Goal: Transaction & Acquisition: Purchase product/service

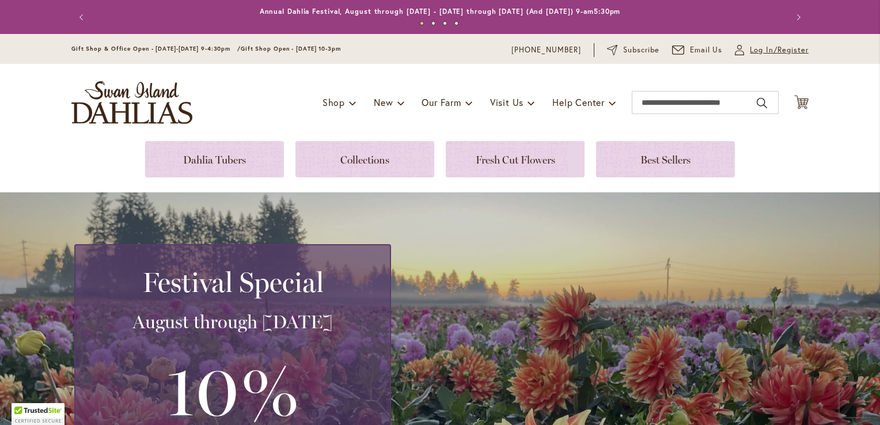
click at [772, 54] on span "Log In/Register" at bounding box center [779, 50] width 59 height 12
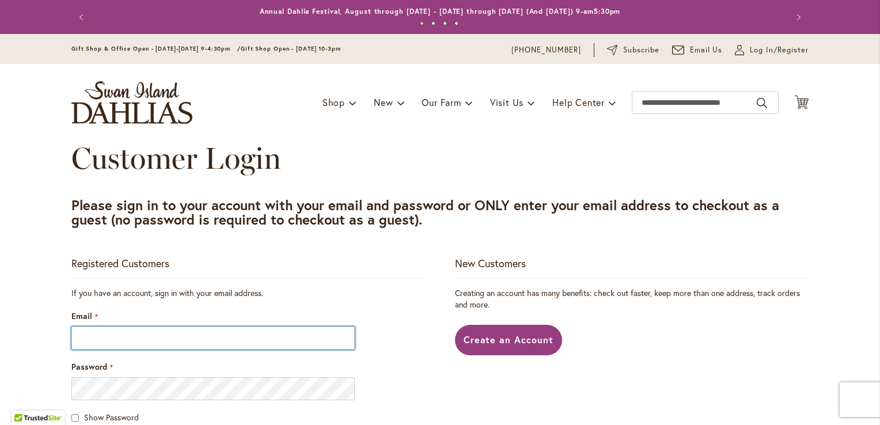
click at [144, 338] on input "Email" at bounding box center [213, 338] width 284 height 23
type input "**********"
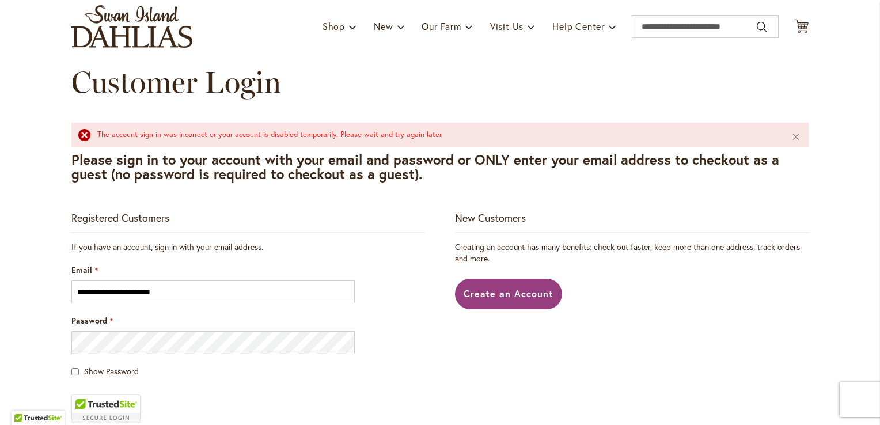
scroll to position [173, 0]
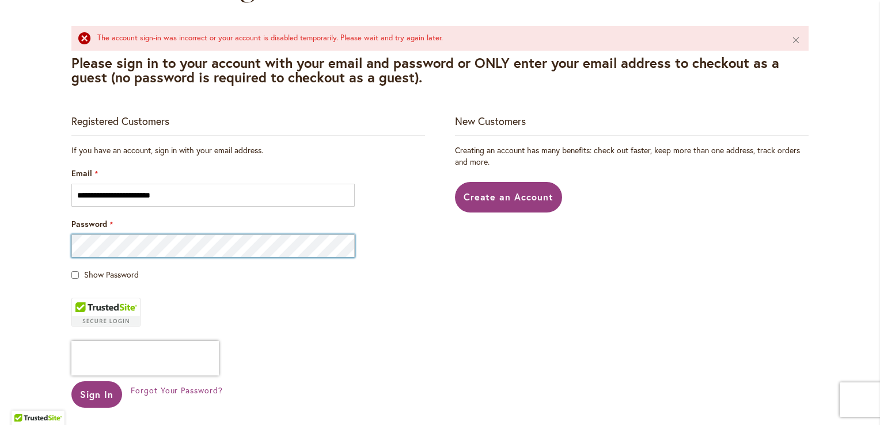
click at [71, 381] on button "Sign In" at bounding box center [96, 394] width 51 height 27
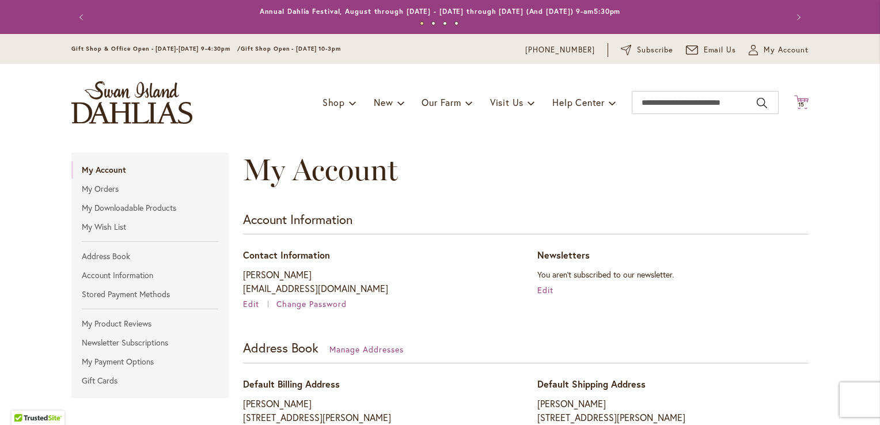
click at [799, 105] on span "15" at bounding box center [802, 104] width 7 height 7
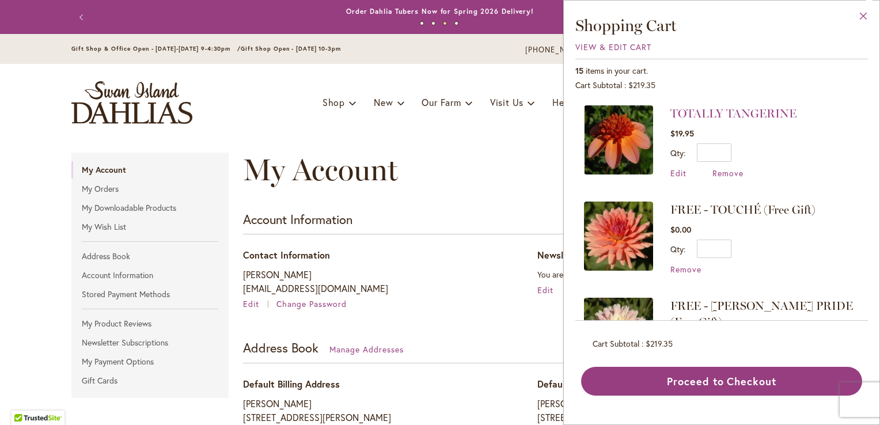
click at [864, 15] on button "Close" at bounding box center [864, 19] width 32 height 36
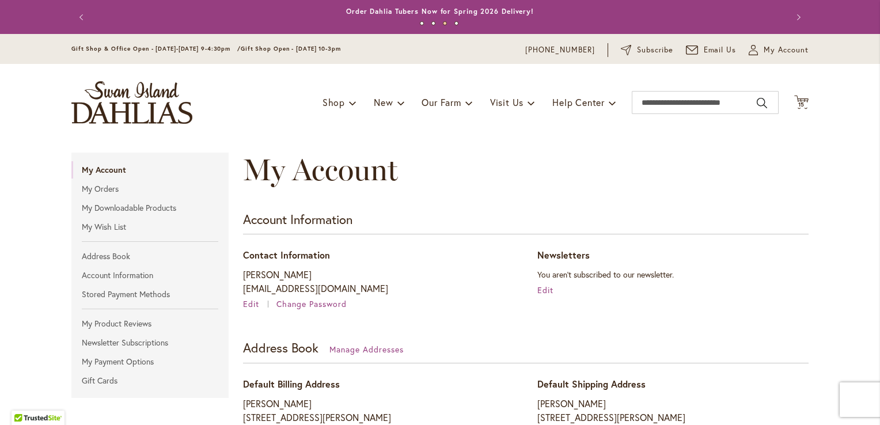
click at [111, 113] on img "store logo" at bounding box center [131, 102] width 121 height 43
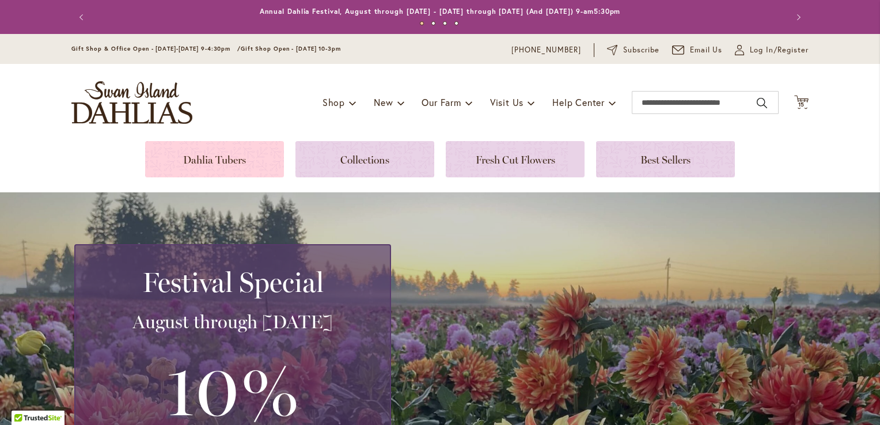
click at [172, 161] on link at bounding box center [214, 159] width 139 height 36
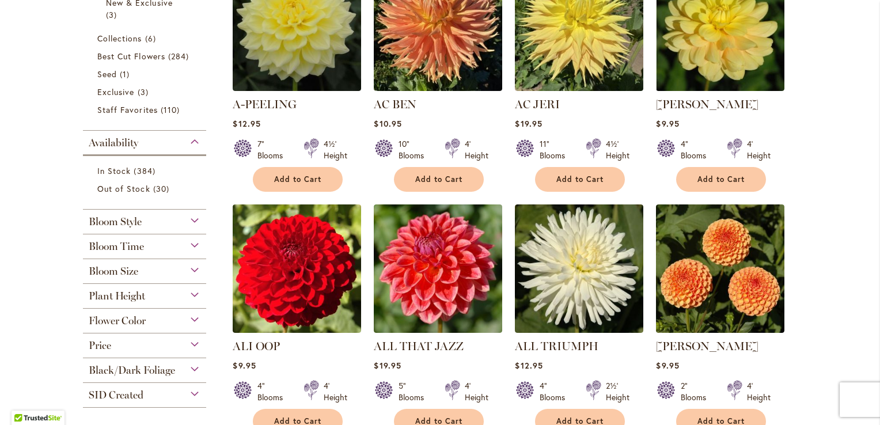
scroll to position [346, 0]
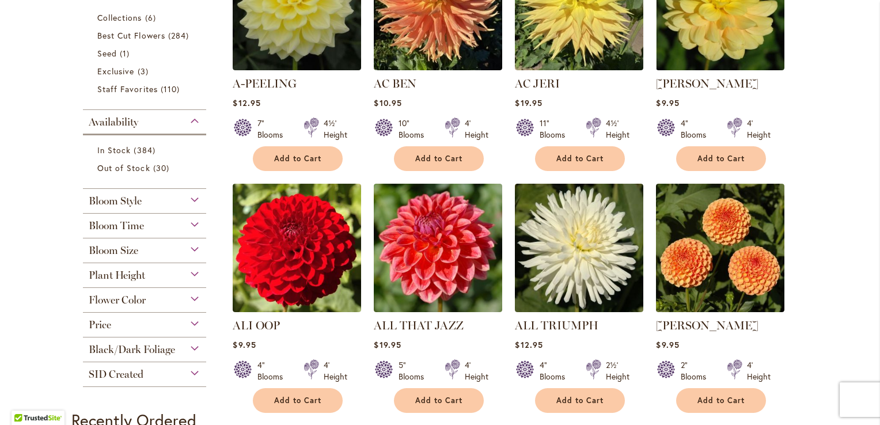
click at [191, 298] on div "Flower Color" at bounding box center [144, 297] width 123 height 18
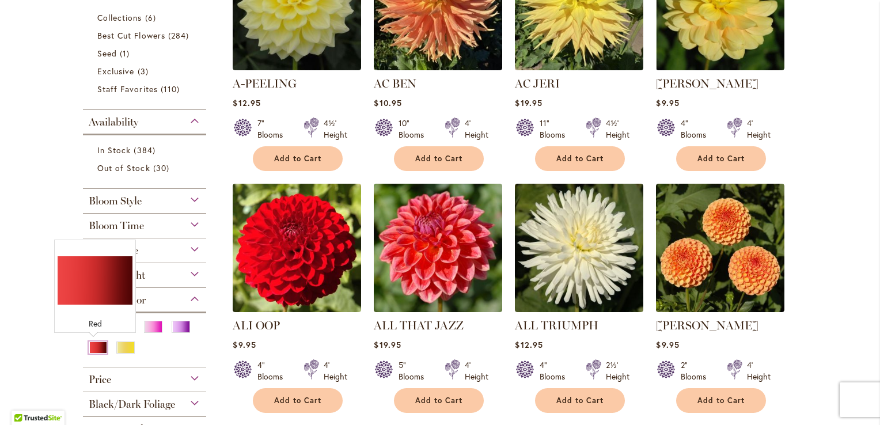
click at [95, 347] on div "Red" at bounding box center [98, 348] width 18 height 12
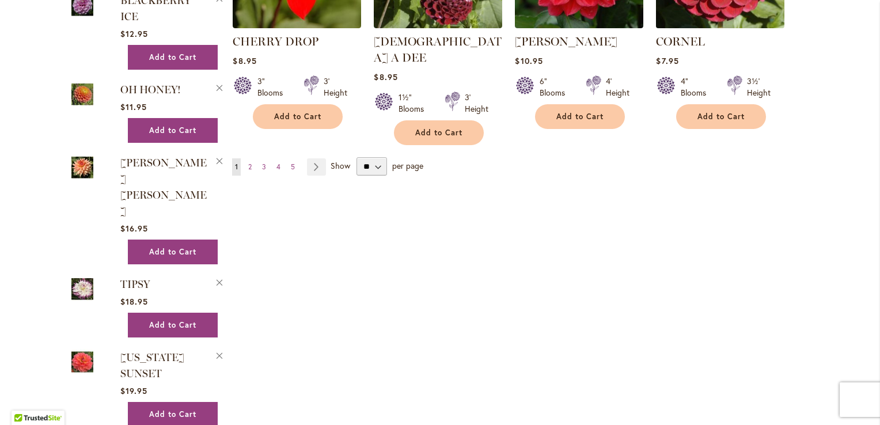
scroll to position [922, 0]
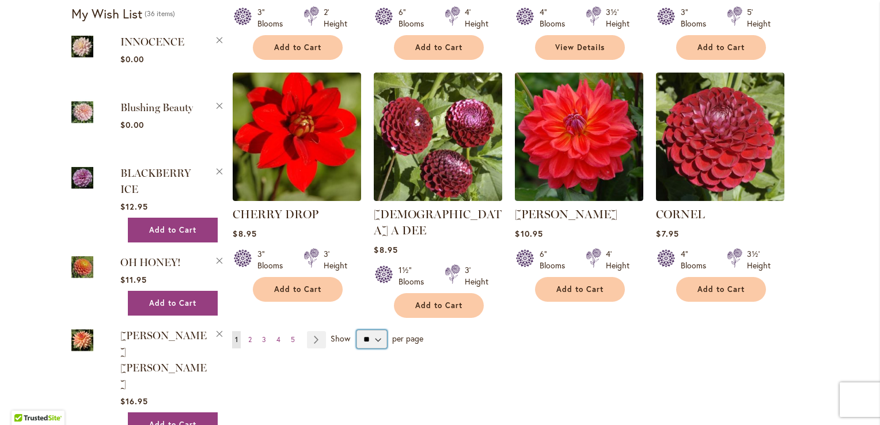
click at [375, 330] on select "** ** ** **" at bounding box center [372, 339] width 31 height 18
select select "**"
click at [357, 330] on select "** ** ** **" at bounding box center [372, 339] width 31 height 18
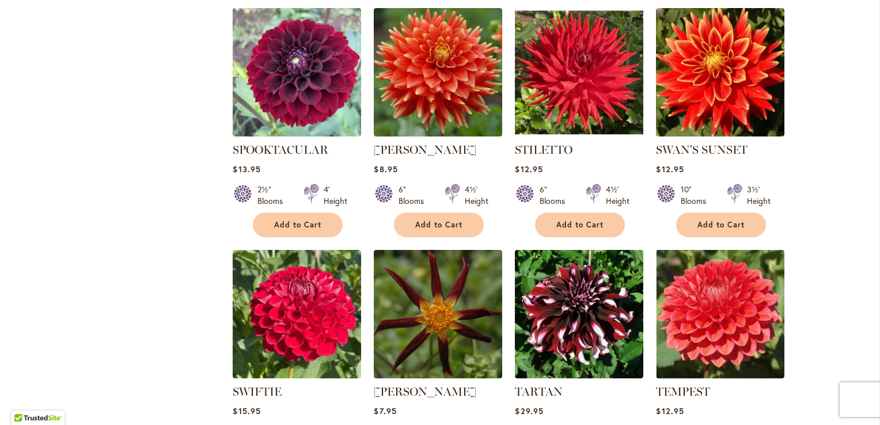
scroll to position [3861, 0]
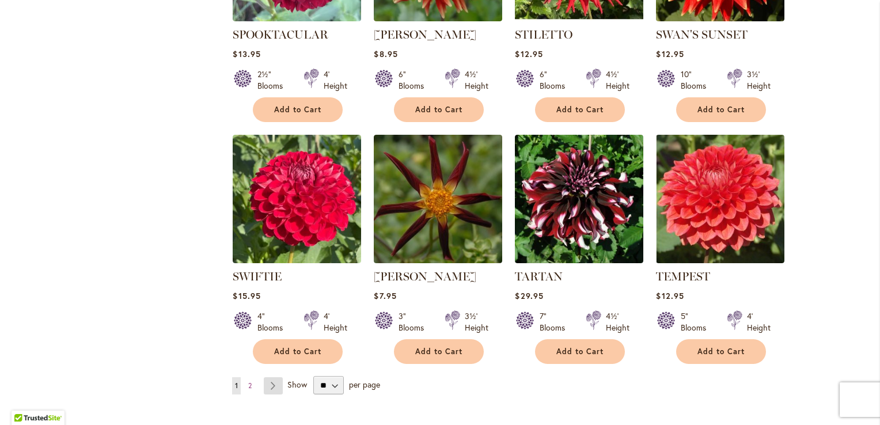
click at [270, 377] on link "Page Next" at bounding box center [273, 385] width 19 height 17
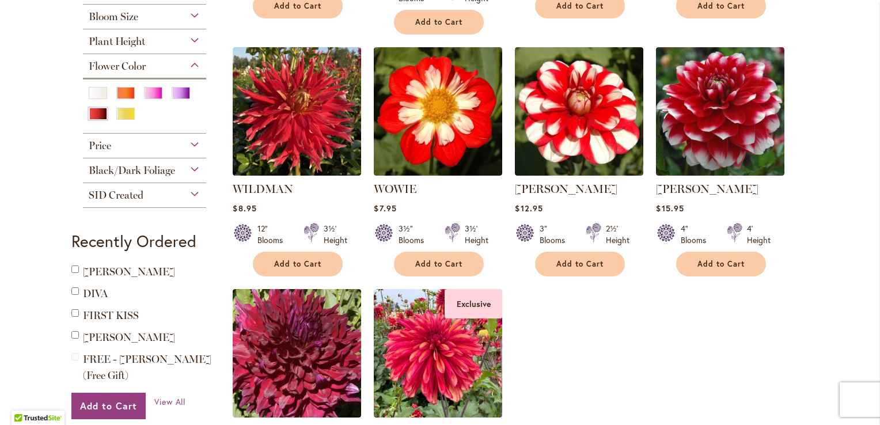
scroll to position [409, 0]
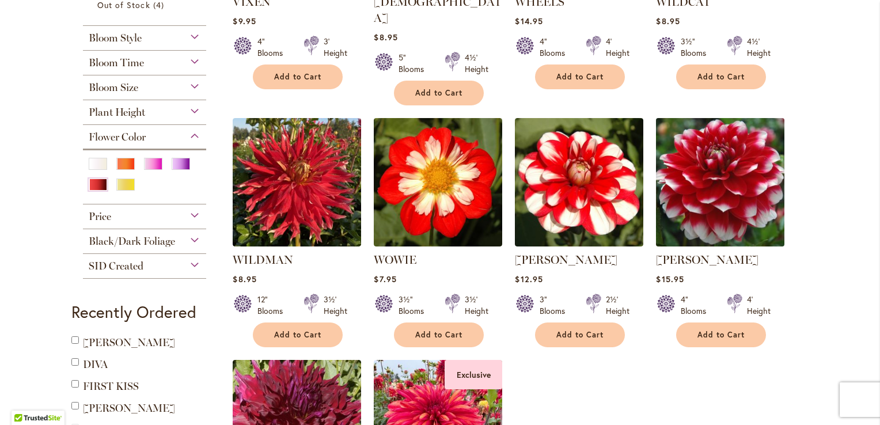
click at [742, 186] on img at bounding box center [720, 182] width 135 height 135
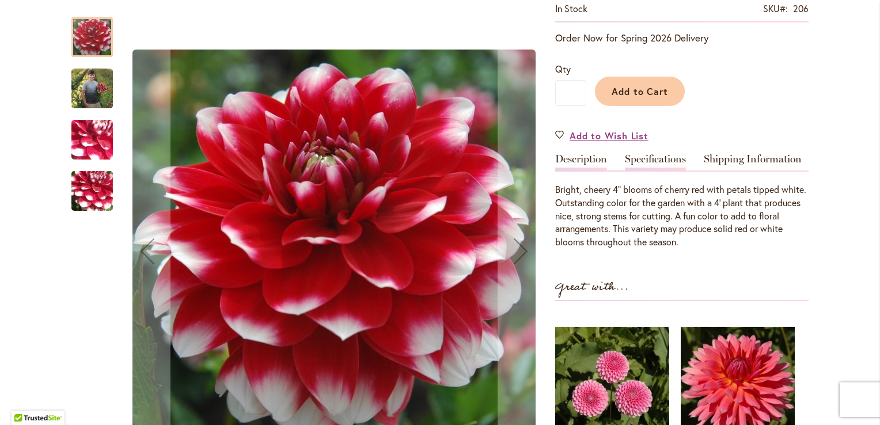
scroll to position [230, 0]
click at [92, 84] on img "ZAKARY ROBERT" at bounding box center [91, 88] width 41 height 52
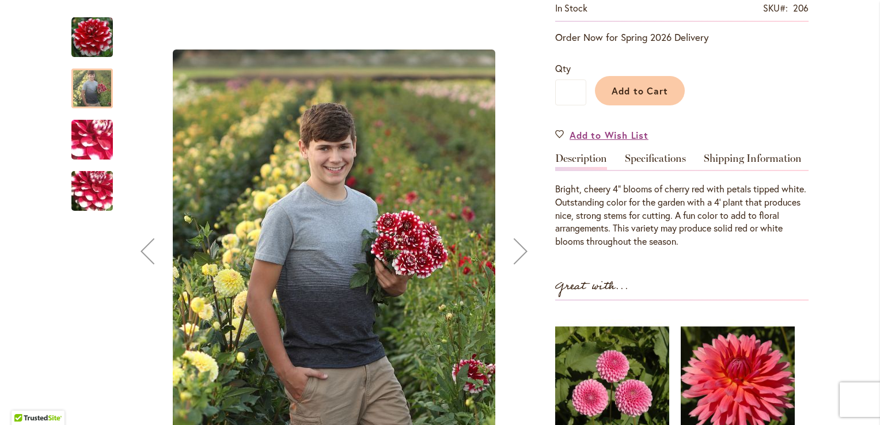
click at [78, 124] on img "ZAKARY ROBERT" at bounding box center [92, 140] width 83 height 62
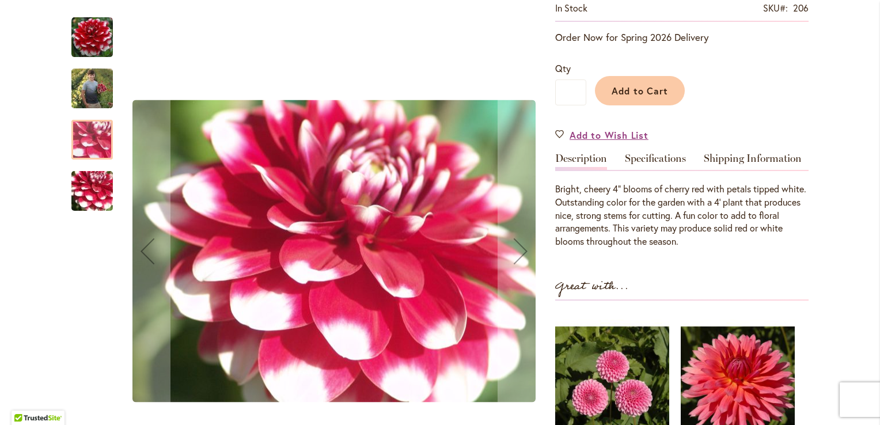
click at [85, 192] on img "ZAKARY ROBERT" at bounding box center [92, 191] width 83 height 62
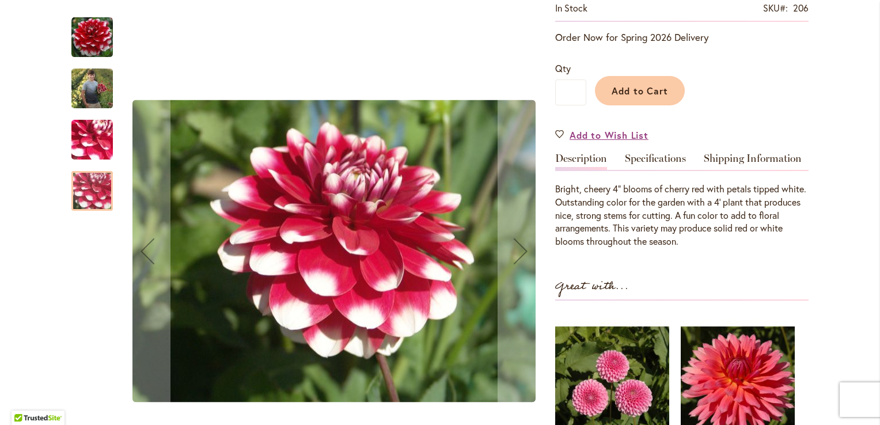
click at [85, 146] on img "ZAKARY ROBERT" at bounding box center [92, 140] width 83 height 62
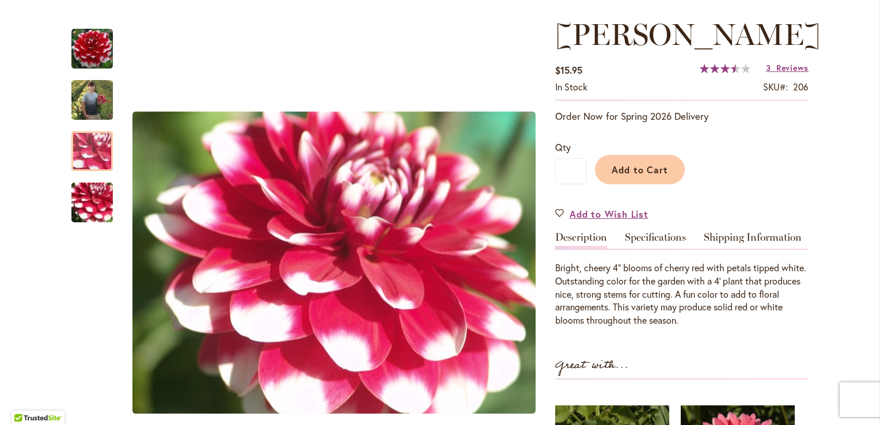
scroll to position [58, 0]
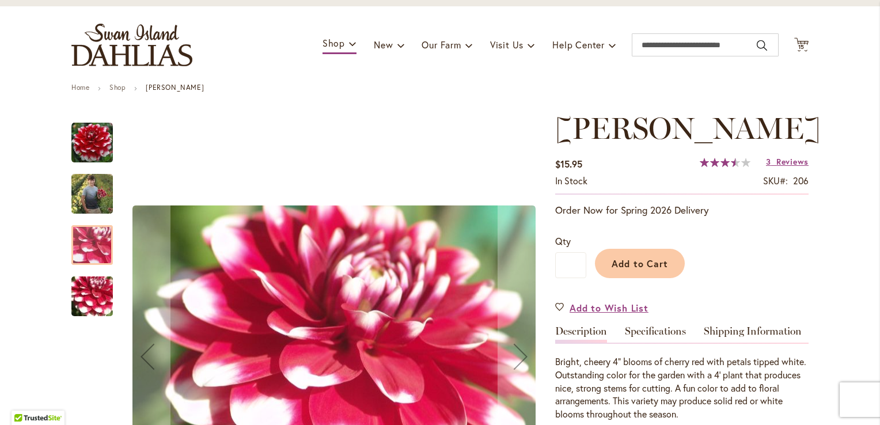
click at [85, 190] on img "ZAKARY ROBERT" at bounding box center [91, 194] width 41 height 52
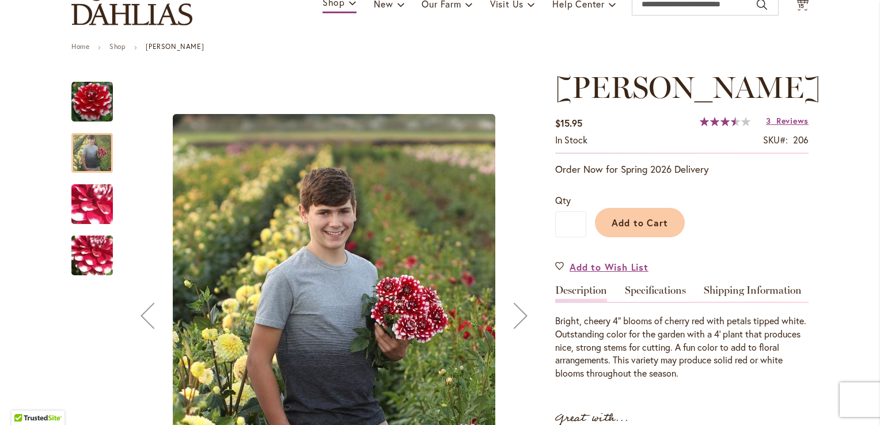
scroll to position [115, 0]
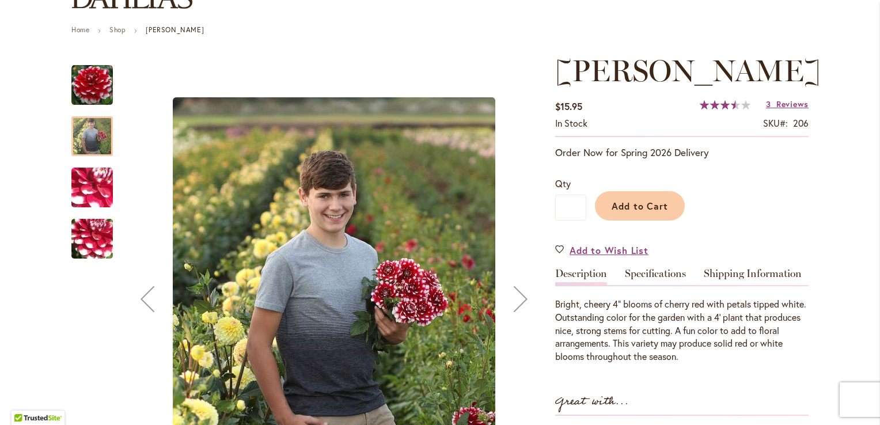
click at [90, 187] on img "ZAKARY ROBERT" at bounding box center [92, 188] width 83 height 62
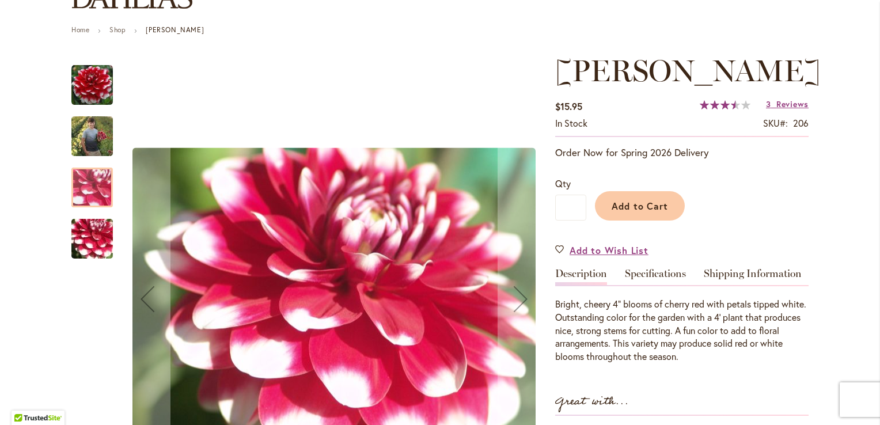
scroll to position [173, 0]
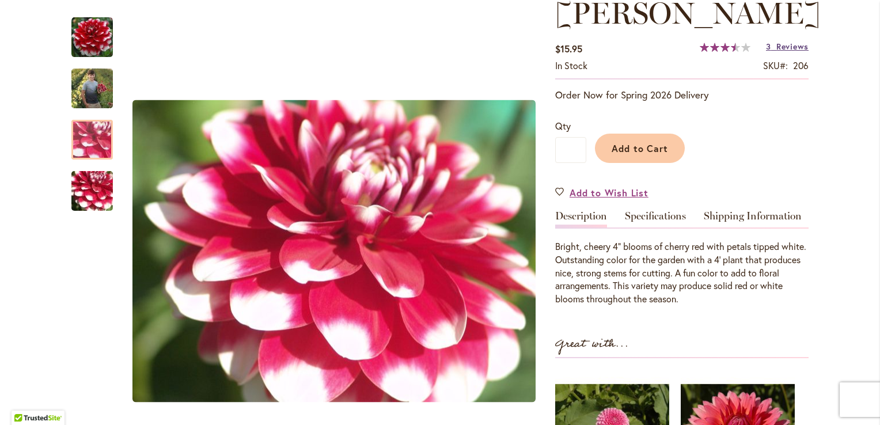
click at [781, 52] on span "Reviews" at bounding box center [793, 46] width 32 height 11
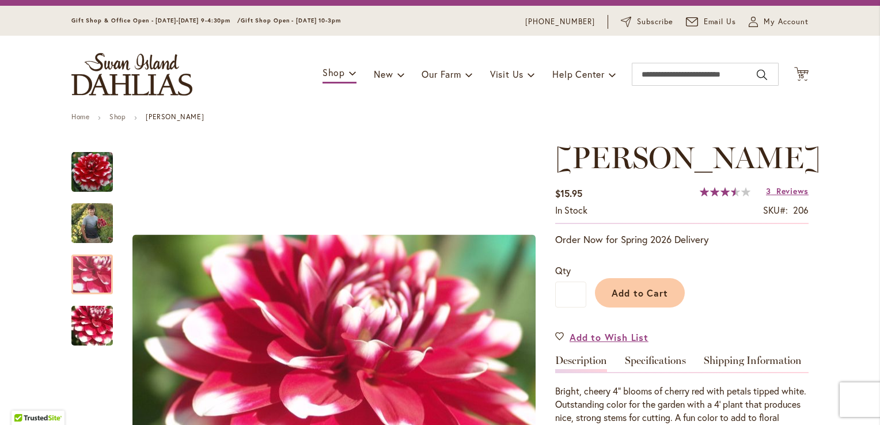
scroll to position [1, 0]
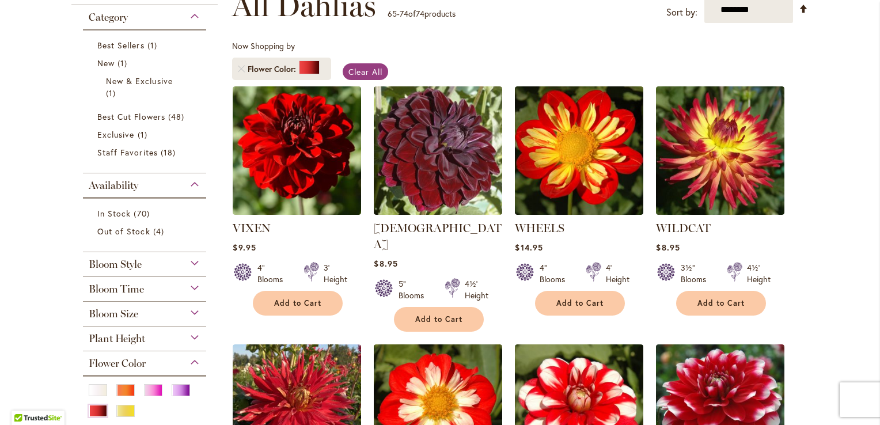
scroll to position [230, 0]
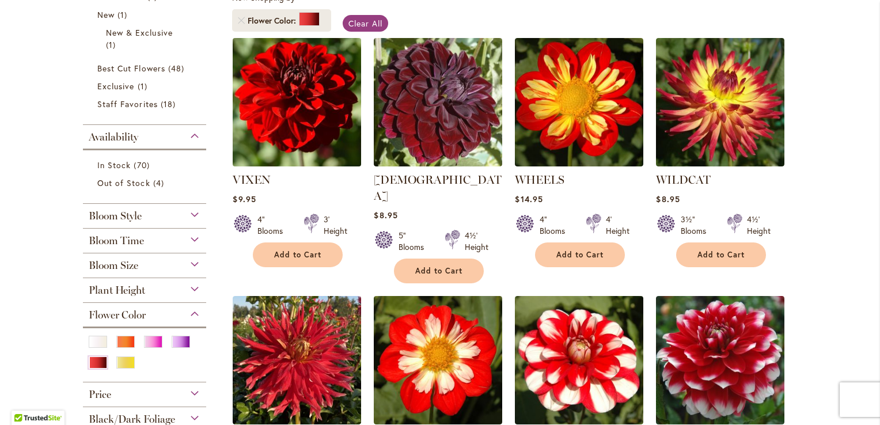
click at [286, 113] on img at bounding box center [297, 102] width 135 height 135
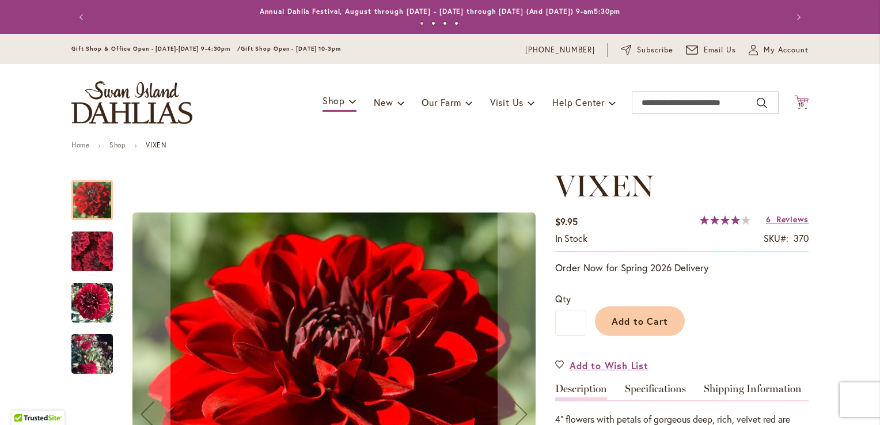
click at [799, 105] on span "15" at bounding box center [802, 104] width 7 height 7
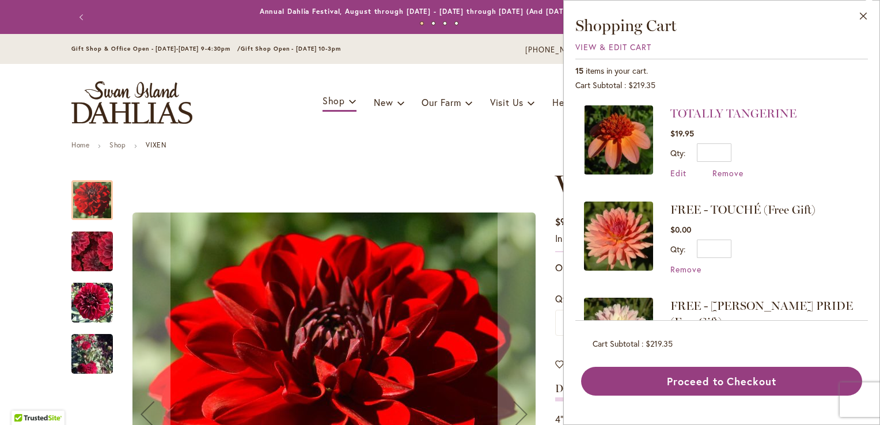
click at [705, 206] on span "FREE - TOUCHÉ (Free Gift)" at bounding box center [743, 210] width 145 height 14
click at [611, 235] on img at bounding box center [618, 236] width 69 height 69
click at [616, 237] on img at bounding box center [618, 236] width 69 height 69
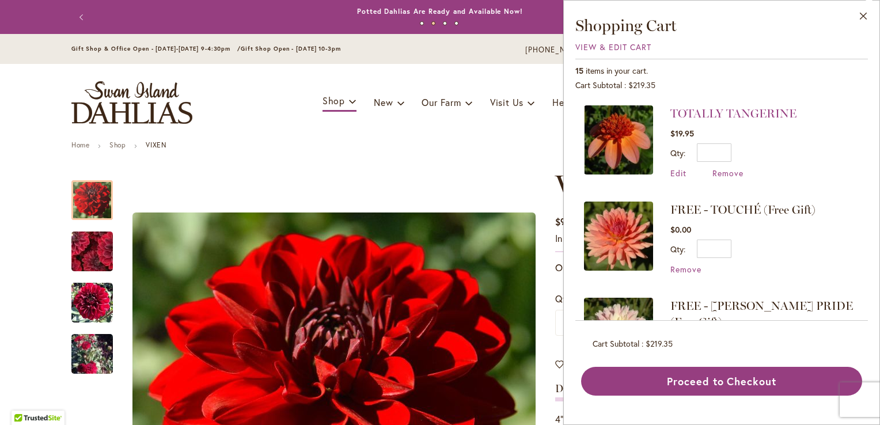
click at [441, 149] on ul "Home Shop VIXEN" at bounding box center [440, 146] width 738 height 10
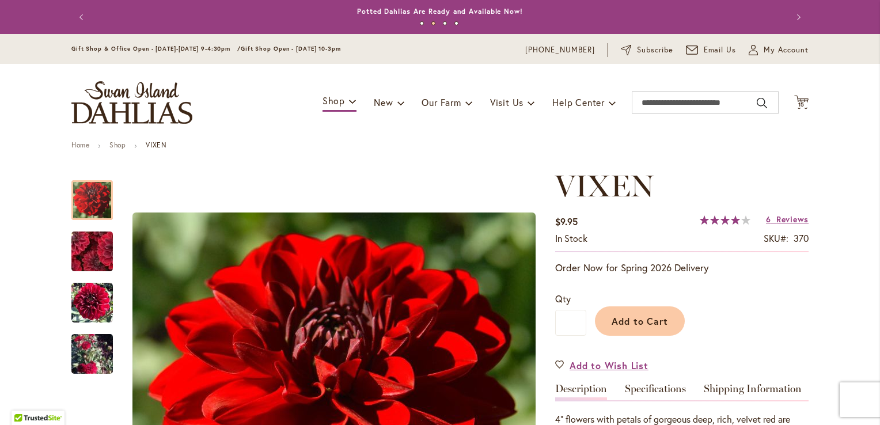
click at [805, 100] on div "Toggle Nav Shop Dahlia Tubers Collections Fresh Cut Dahlias Gardening Supplies …" at bounding box center [440, 102] width 761 height 77
click at [799, 103] on span "15" at bounding box center [802, 104] width 7 height 7
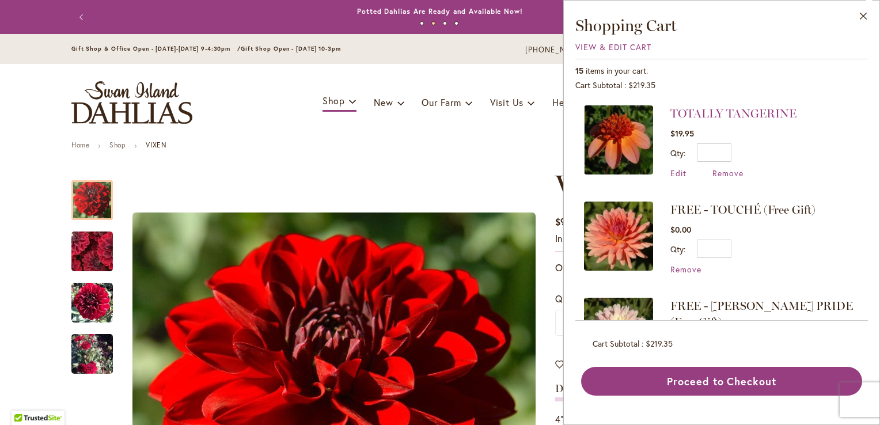
click at [620, 222] on img at bounding box center [618, 236] width 69 height 69
click at [240, 134] on div "Toggle Nav Shop Dahlia Tubers Collections Fresh Cut Dahlias Gardening Supplies …" at bounding box center [440, 102] width 761 height 77
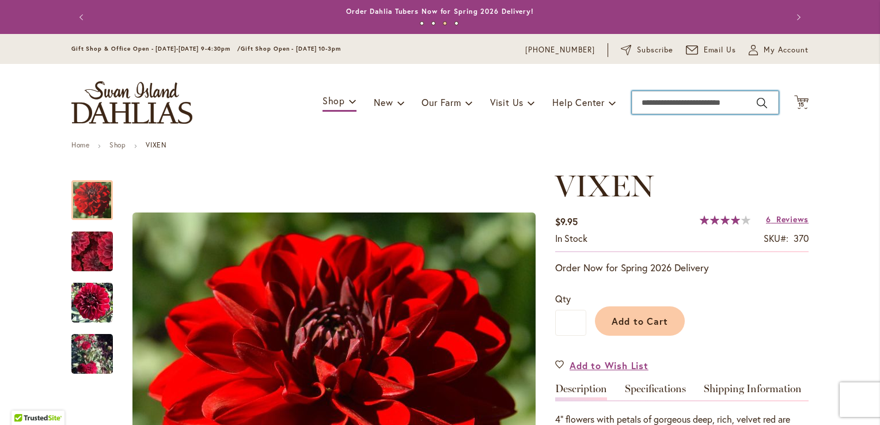
click at [659, 103] on input "Search" at bounding box center [705, 102] width 147 height 23
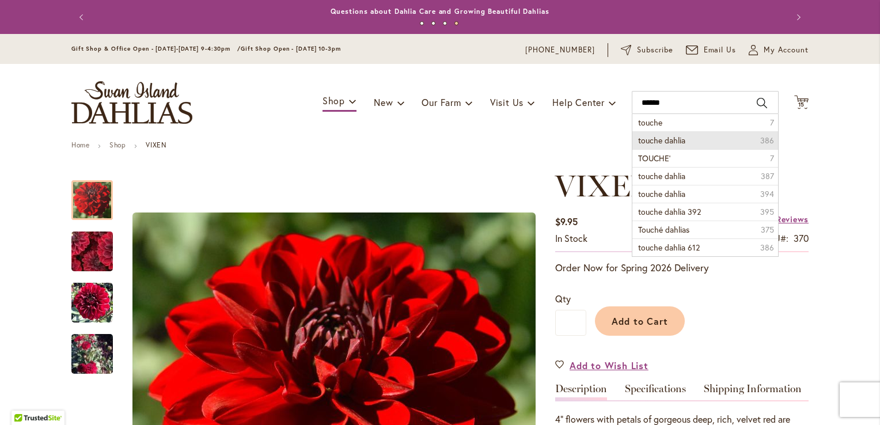
click at [664, 138] on span "touche dahlia" at bounding box center [661, 140] width 47 height 11
type input "**********"
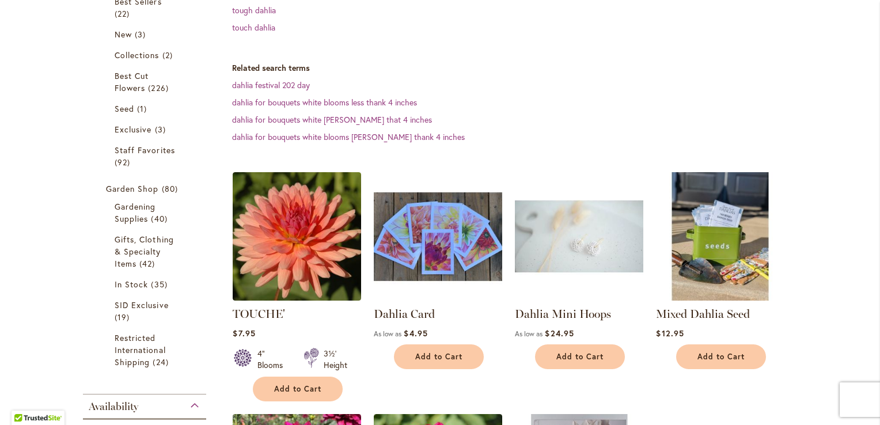
scroll to position [346, 0]
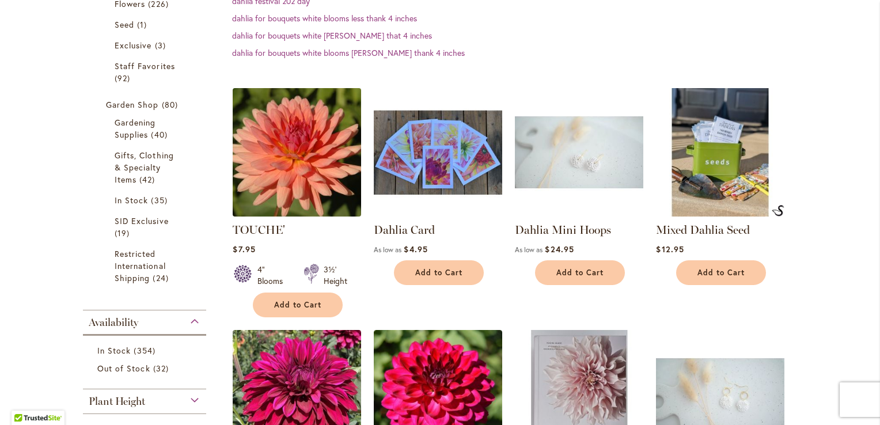
click at [297, 169] on img at bounding box center [297, 152] width 135 height 135
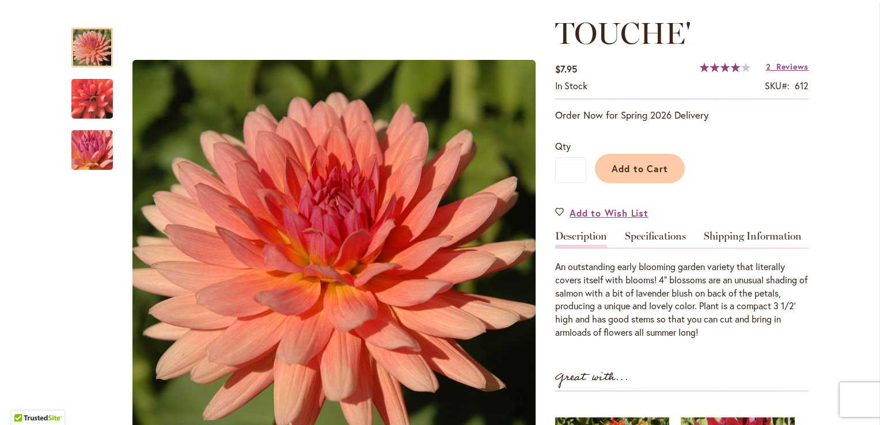
scroll to position [173, 0]
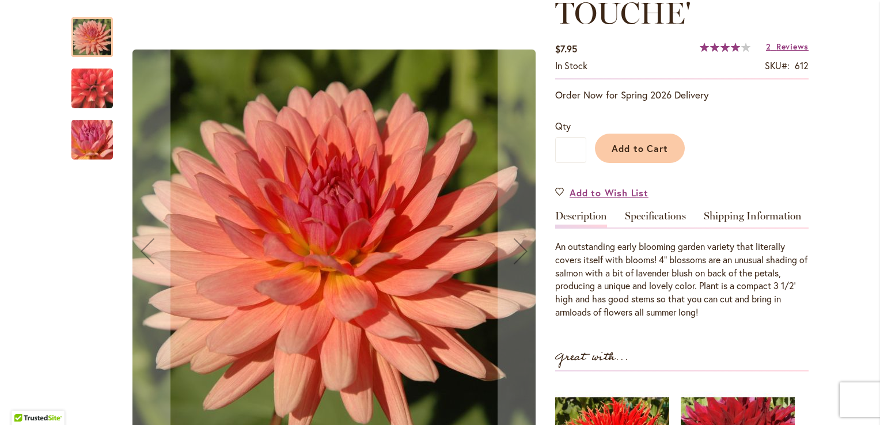
click at [92, 137] on img "TOUCHE'" at bounding box center [92, 140] width 83 height 62
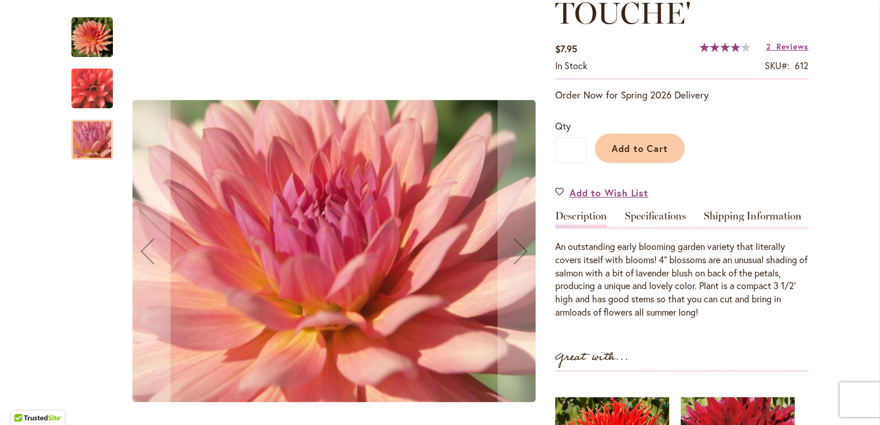
click at [81, 47] on img "TOUCHE'" at bounding box center [91, 37] width 41 height 41
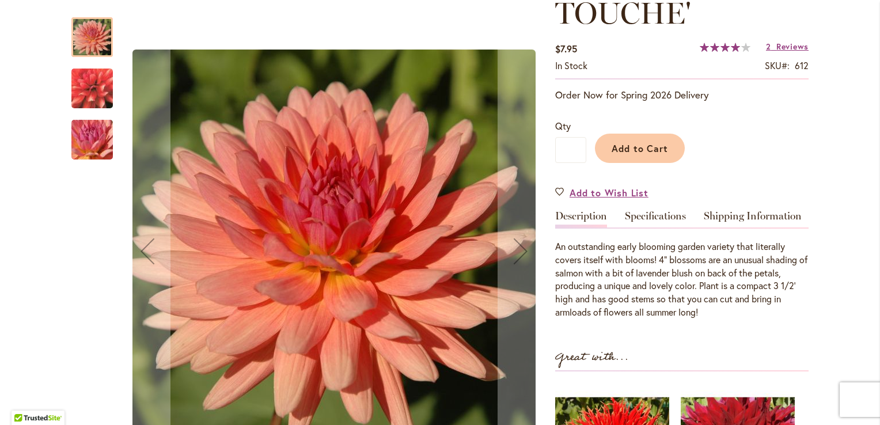
click at [88, 85] on img "TOUCHE'" at bounding box center [92, 88] width 83 height 77
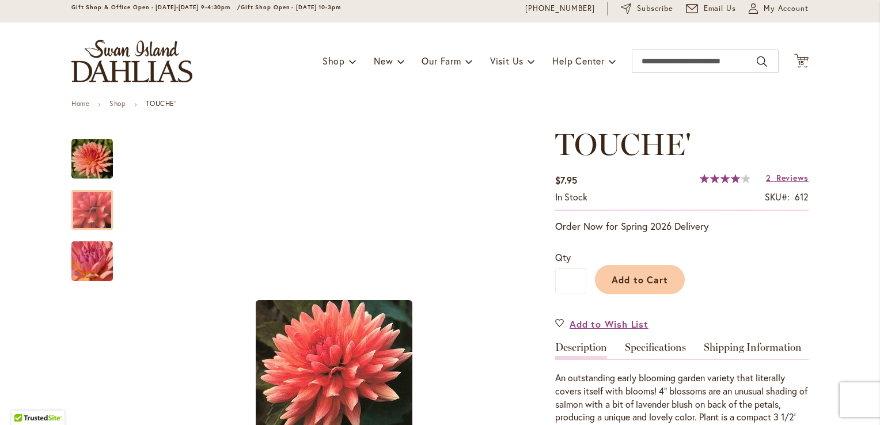
scroll to position [0, 0]
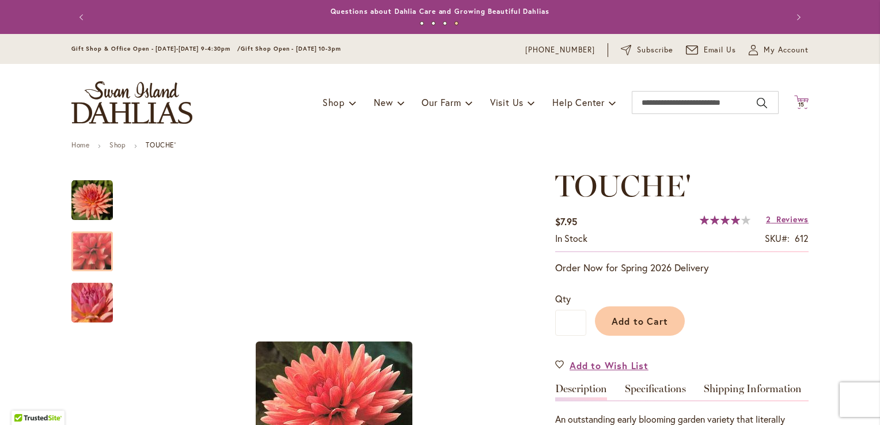
click at [802, 103] on span "15 15 items" at bounding box center [802, 105] width 12 height 6
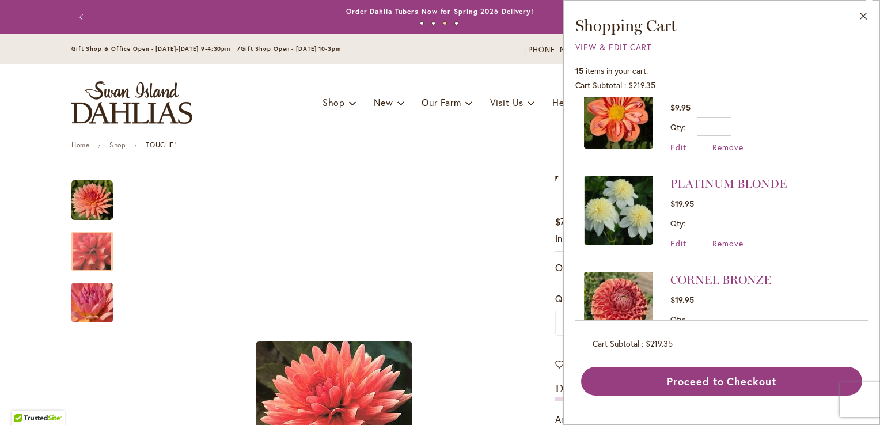
scroll to position [1127, 0]
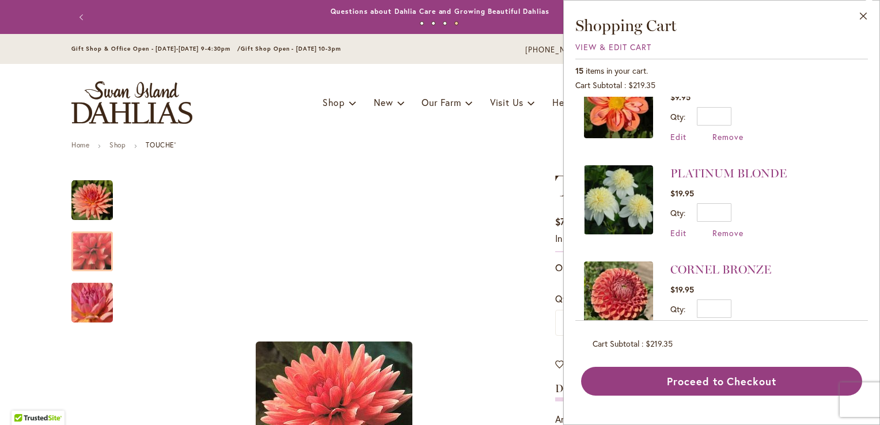
click at [264, 96] on div "Toggle Nav Shop Dahlia Tubers Collections Fresh Cut Dahlias Gardening Supplies …" at bounding box center [440, 102] width 761 height 77
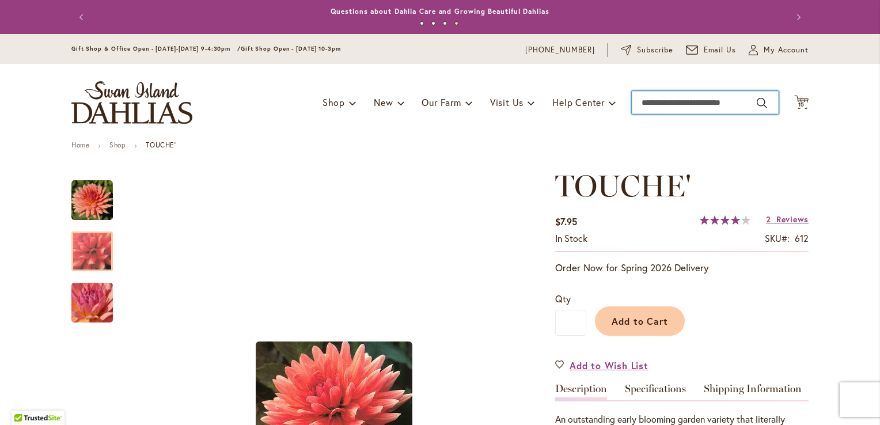
click at [678, 96] on input "Search" at bounding box center [705, 102] width 147 height 23
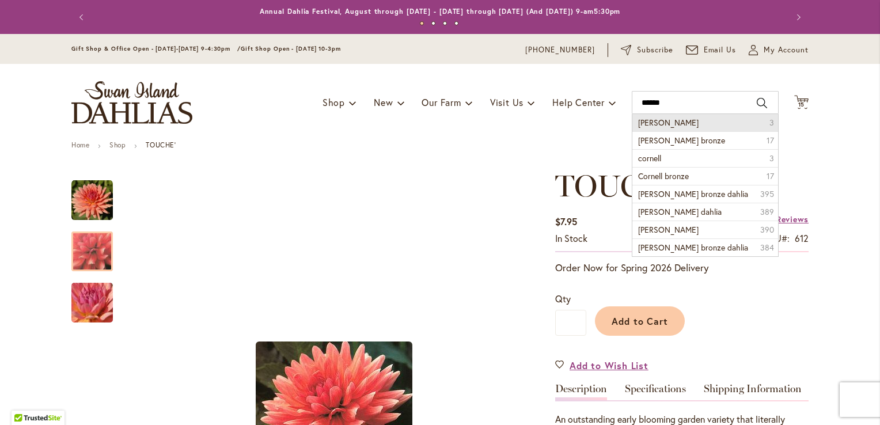
click at [648, 123] on span "Cornel" at bounding box center [668, 122] width 61 height 11
type input "******"
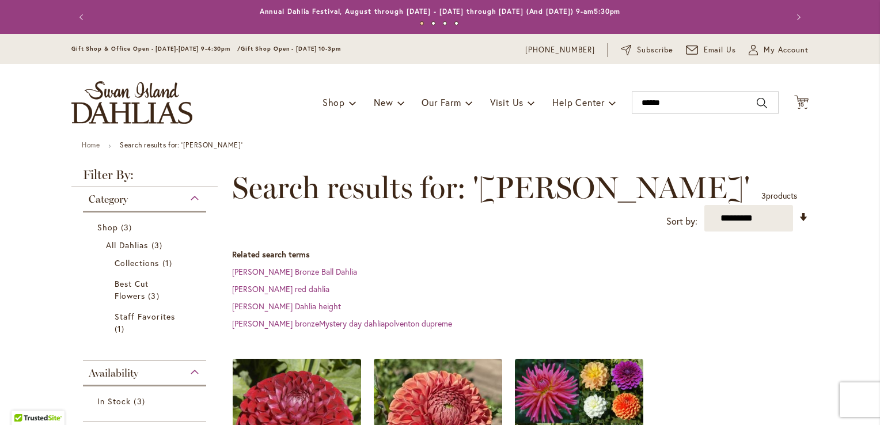
scroll to position [173, 0]
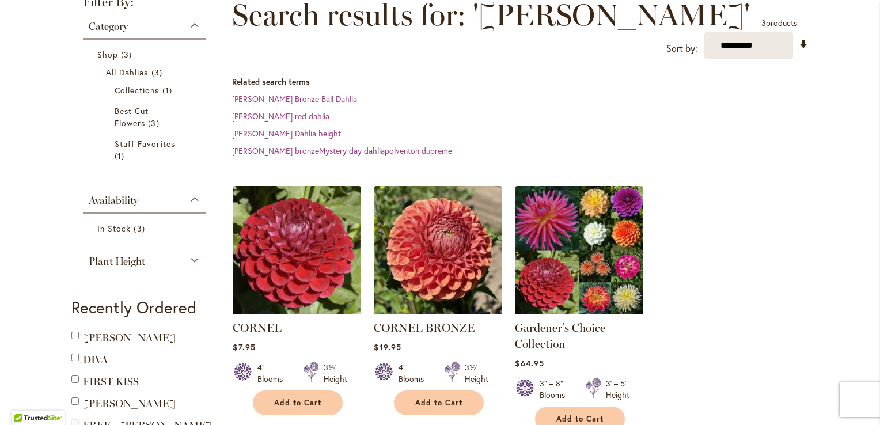
click at [277, 242] on img at bounding box center [297, 250] width 135 height 135
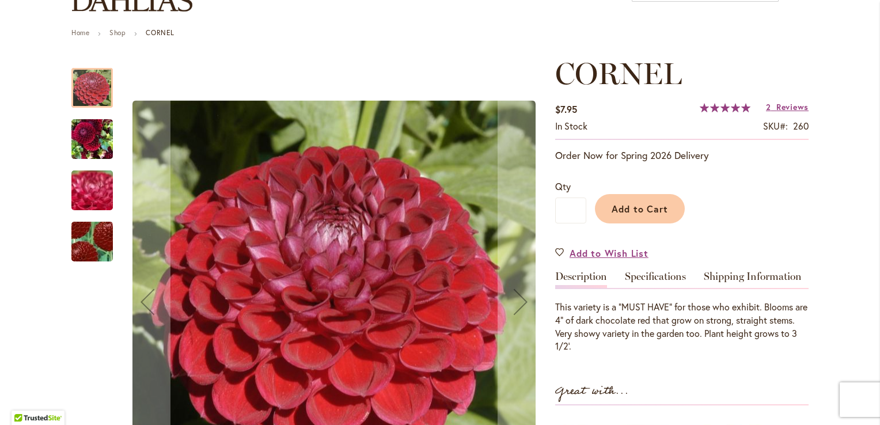
scroll to position [173, 0]
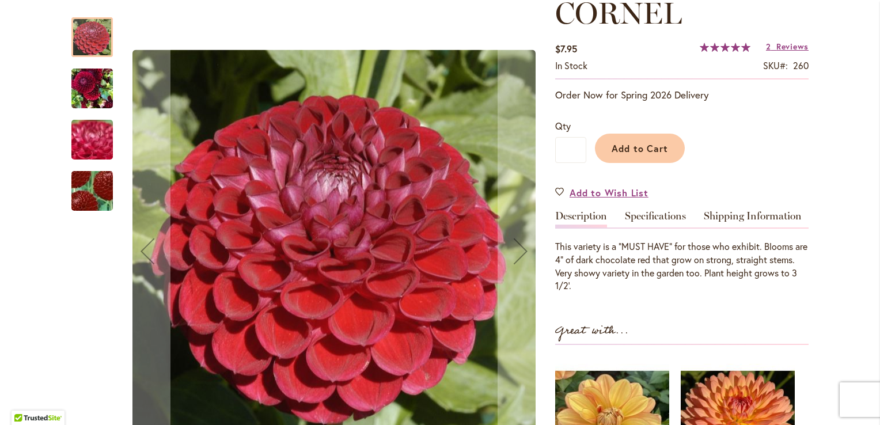
click at [82, 194] on img "CORNEL" at bounding box center [92, 192] width 81 height 80
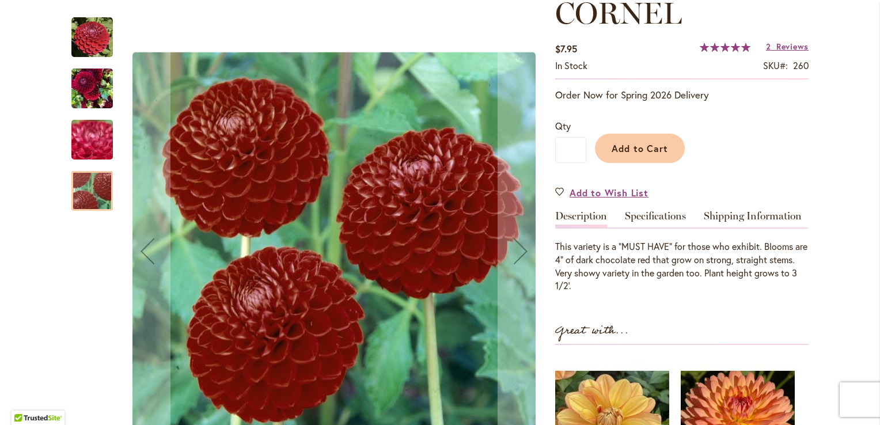
click at [92, 133] on img "CORNEL" at bounding box center [92, 140] width 83 height 62
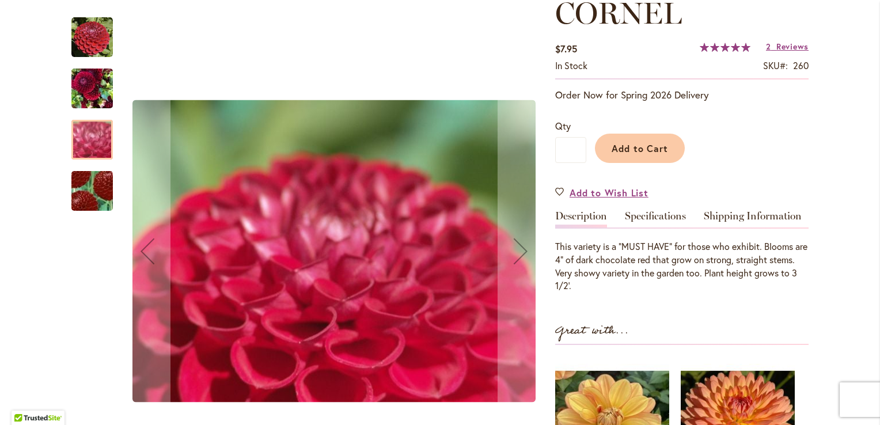
click at [85, 85] on img "CORNEL" at bounding box center [91, 88] width 41 height 55
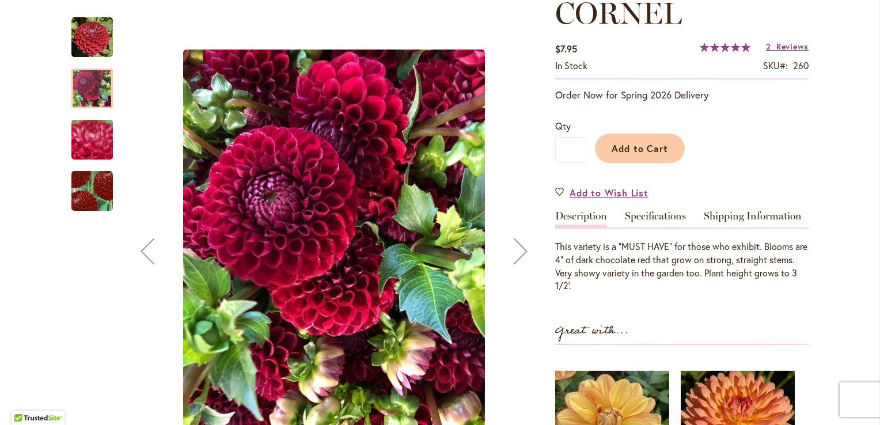
click at [89, 40] on img "CORNEL" at bounding box center [91, 37] width 41 height 41
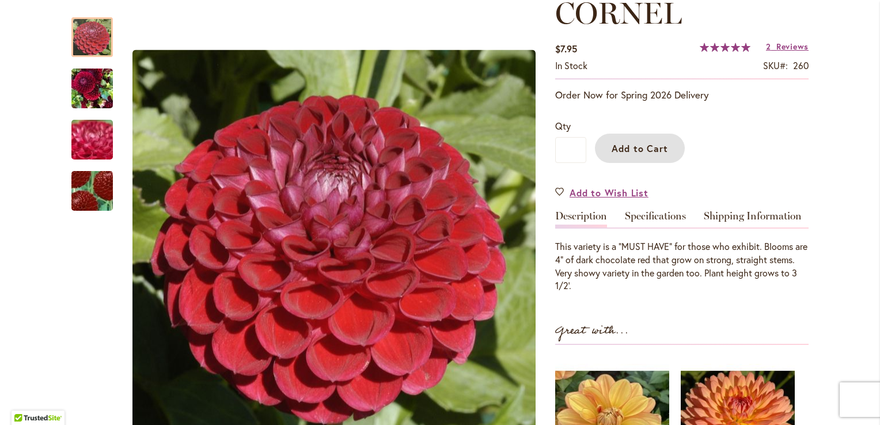
click at [640, 153] on span "Add to Cart" at bounding box center [640, 148] width 57 height 12
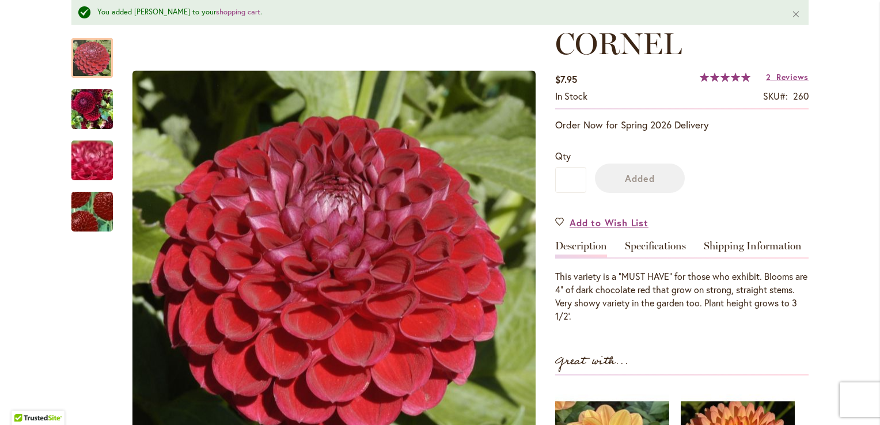
scroll to position [203, 0]
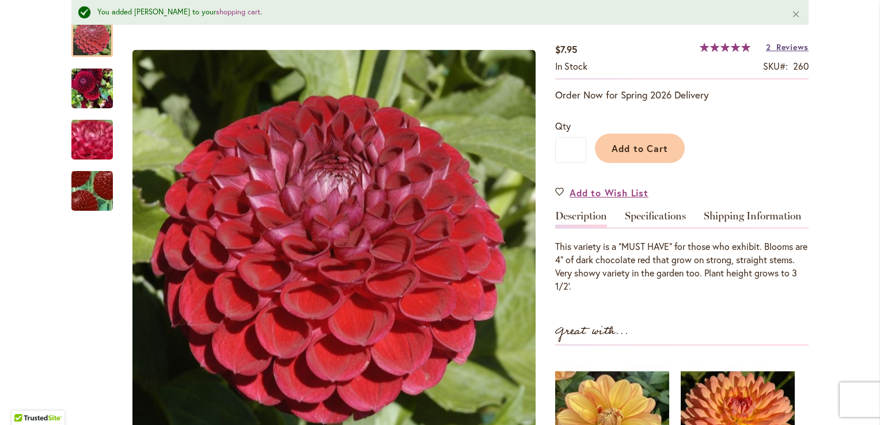
click at [779, 47] on span "Reviews" at bounding box center [793, 46] width 32 height 11
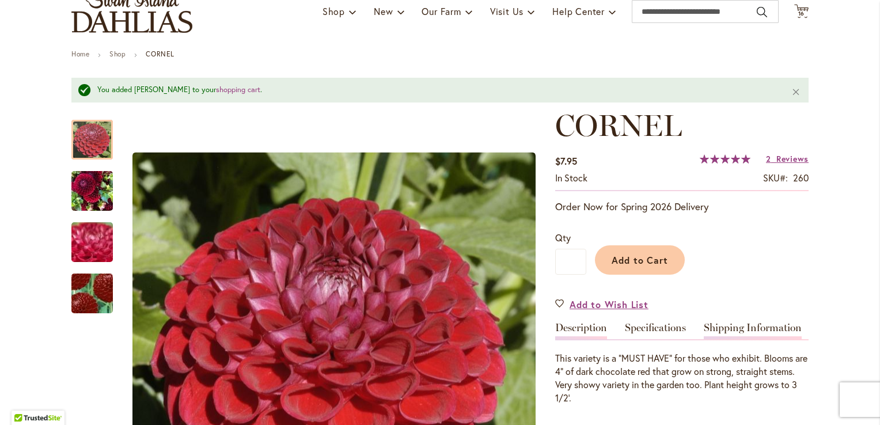
scroll to position [0, 0]
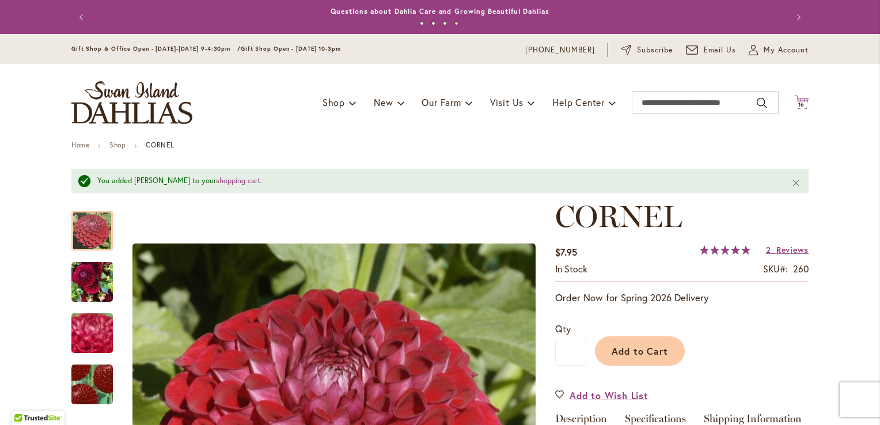
click at [800, 107] on span "16" at bounding box center [802, 104] width 7 height 7
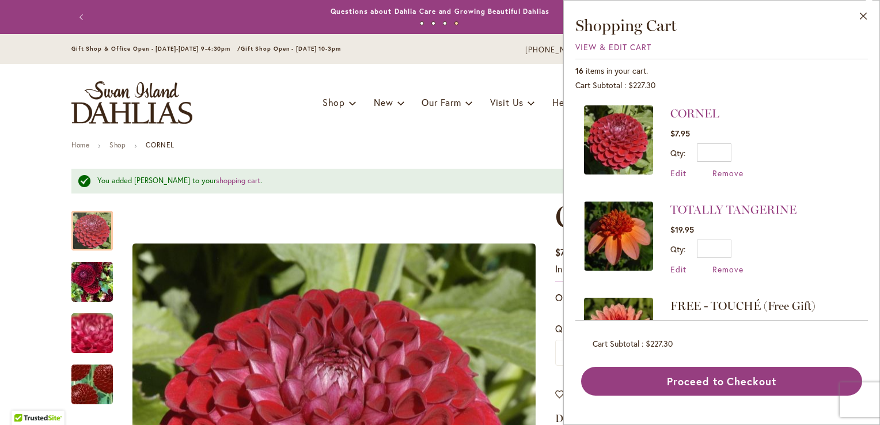
scroll to position [115, 0]
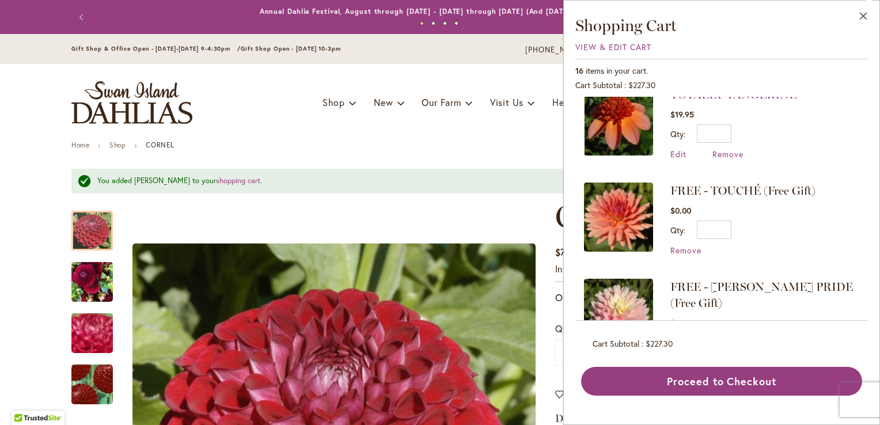
click at [605, 121] on img at bounding box center [618, 120] width 69 height 69
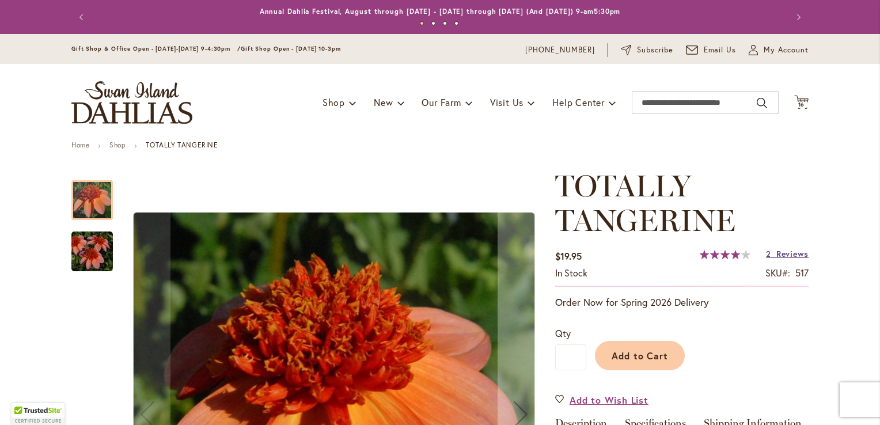
click at [777, 256] on span "Reviews" at bounding box center [793, 253] width 32 height 11
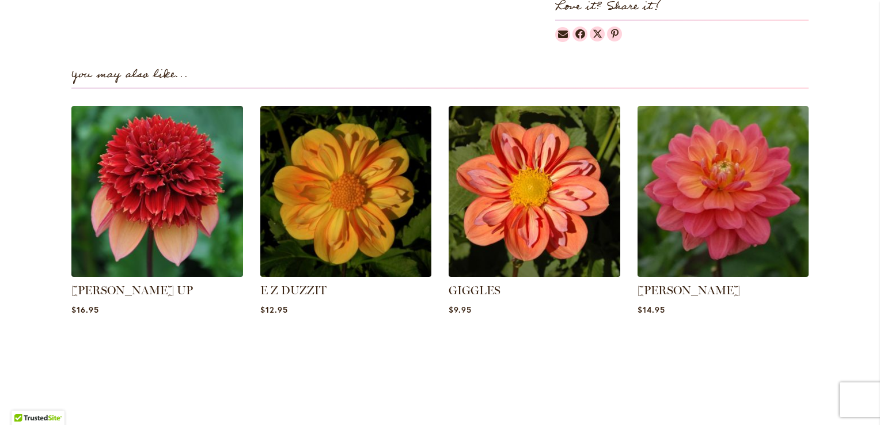
scroll to position [794, 0]
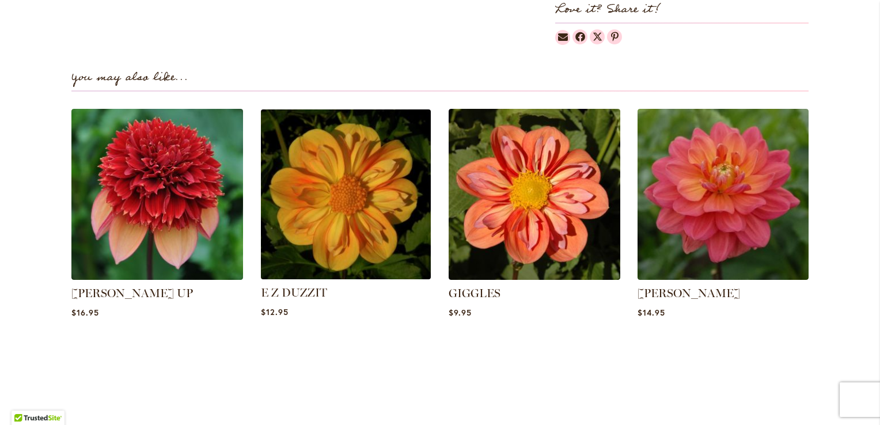
click at [343, 202] on img at bounding box center [345, 194] width 179 height 179
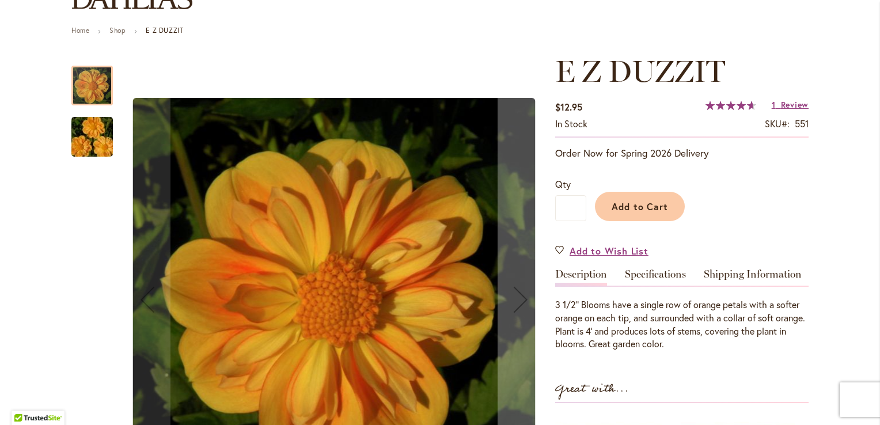
scroll to position [115, 0]
click at [80, 130] on img "E Z DUZZIT" at bounding box center [92, 136] width 83 height 55
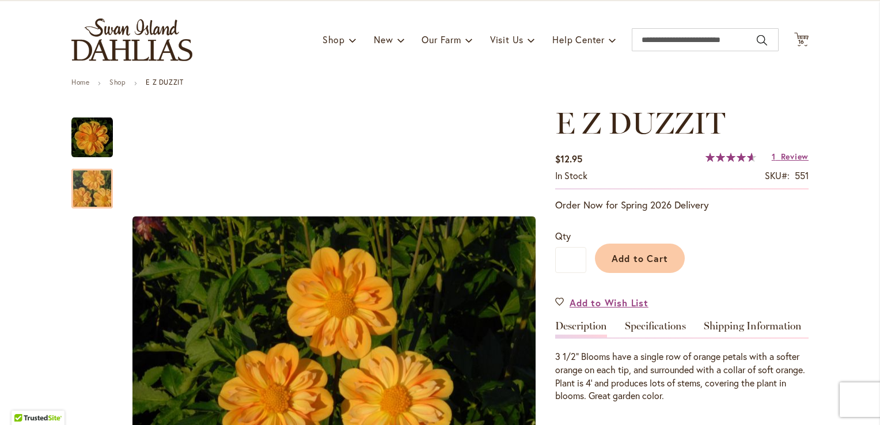
scroll to position [58, 0]
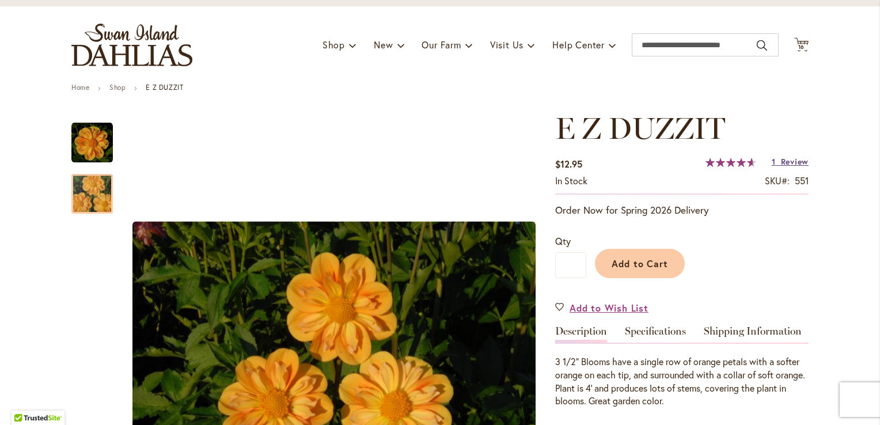
click at [784, 162] on span "Review" at bounding box center [795, 161] width 28 height 11
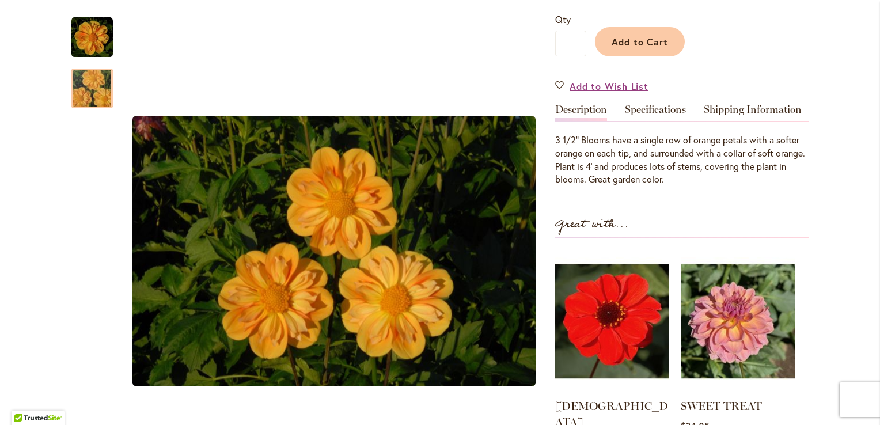
scroll to position [126, 0]
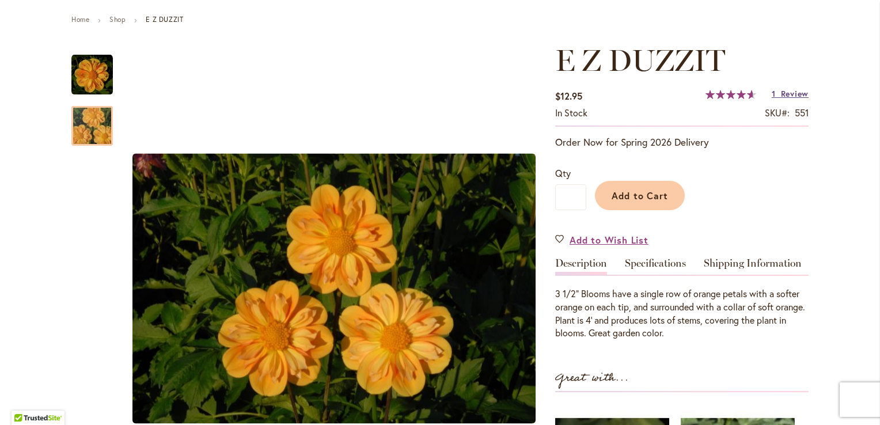
click at [781, 91] on span "Review" at bounding box center [795, 93] width 28 height 11
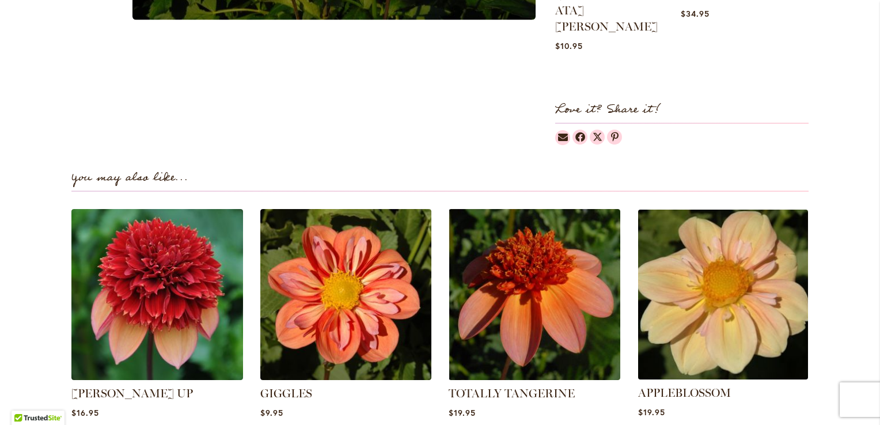
scroll to position [288, 0]
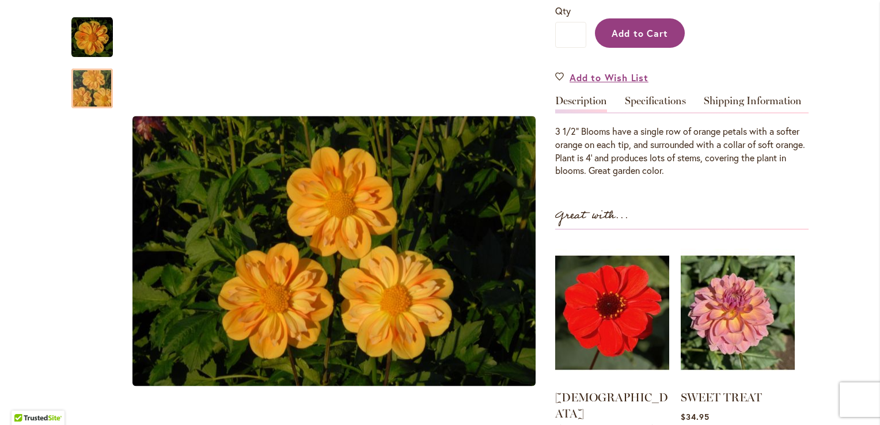
click at [632, 32] on span "Add to Cart" at bounding box center [640, 33] width 57 height 12
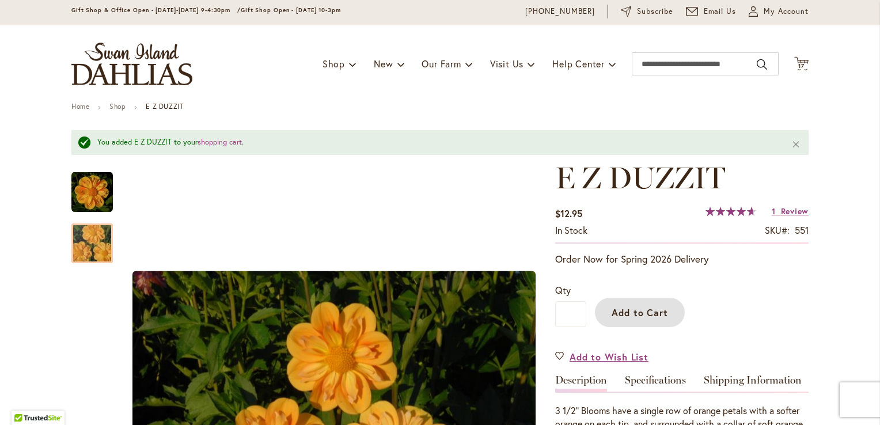
scroll to position [0, 0]
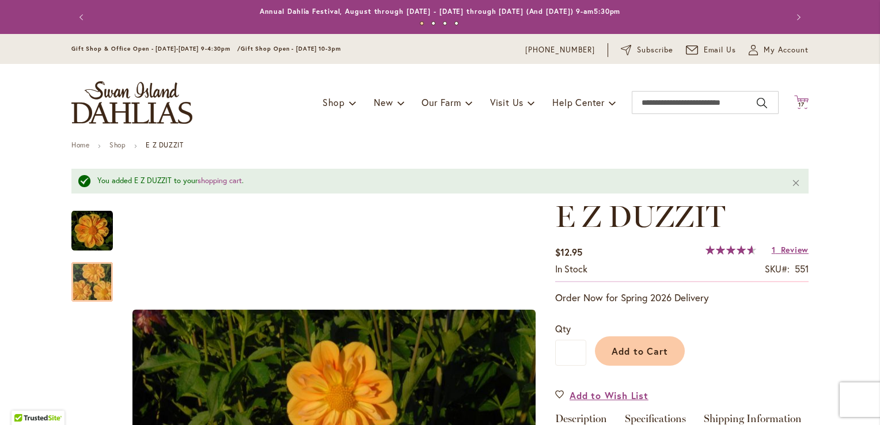
click at [799, 103] on span "17" at bounding box center [802, 104] width 6 height 7
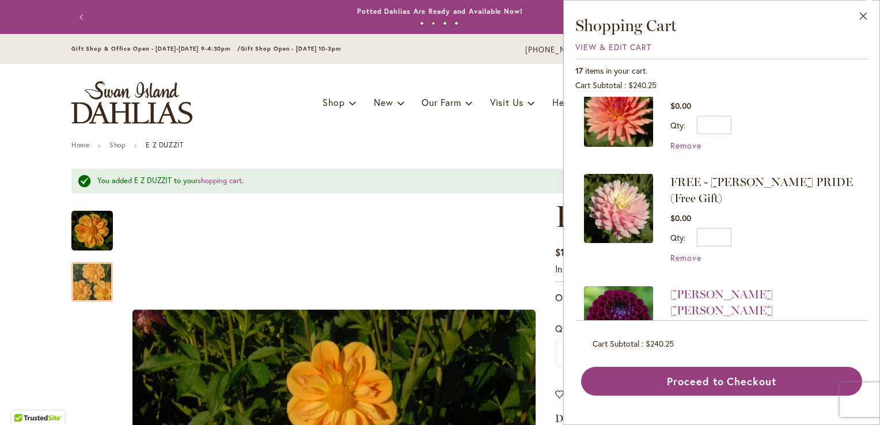
scroll to position [346, 0]
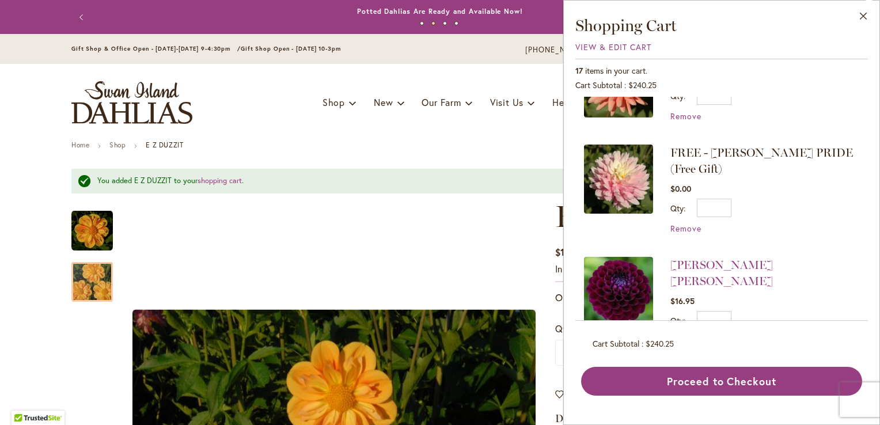
click at [617, 172] on img at bounding box center [618, 179] width 69 height 69
click at [713, 146] on span "FREE - [PERSON_NAME] PRIDE (Free Gift)" at bounding box center [762, 161] width 183 height 30
click at [814, 176] on div "FREE - [PERSON_NAME] PRIDE (Free Gift) $0.00 Qty * Update Remove" at bounding box center [765, 189] width 189 height 89
click at [747, 146] on span "FREE - [PERSON_NAME] PRIDE (Free Gift)" at bounding box center [762, 161] width 183 height 30
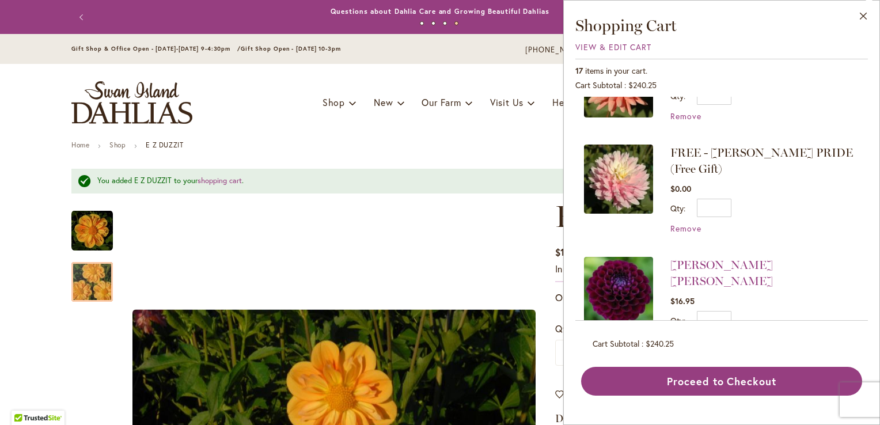
drag, startPoint x: 747, startPoint y: 145, endPoint x: 693, endPoint y: 148, distance: 54.2
click at [693, 148] on span "FREE - [PERSON_NAME] PRIDE (Free Gift)" at bounding box center [762, 161] width 183 height 30
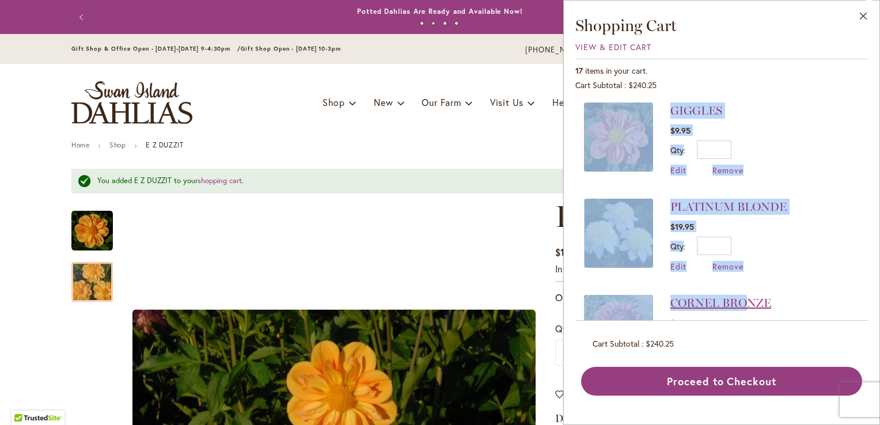
scroll to position [1317, 0]
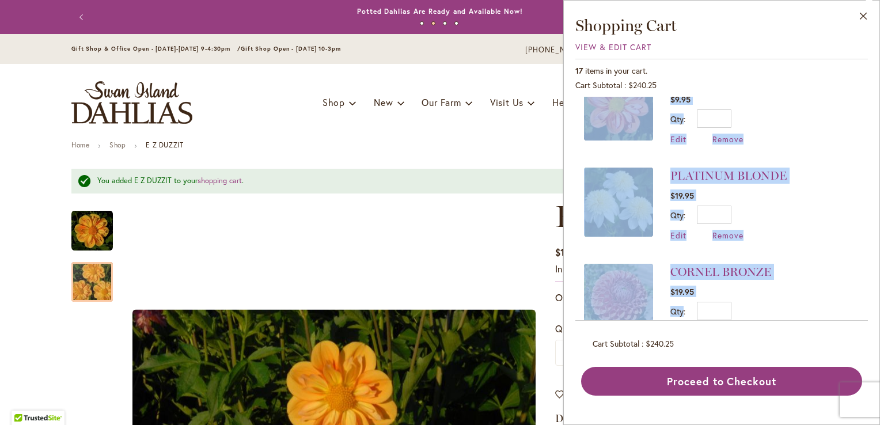
drag, startPoint x: 574, startPoint y: 95, endPoint x: 786, endPoint y: 282, distance: 283.3
click at [786, 282] on div "Close Shopping Cart View & Edit Cart 17 items in your cart. Cart Subtotal $240.…" at bounding box center [722, 212] width 317 height 425
copy ol "E Z DUZZIT $12.95 Qty Update Edit Remove CORNEL $7.95 Qty Update Edit Remove TO…"
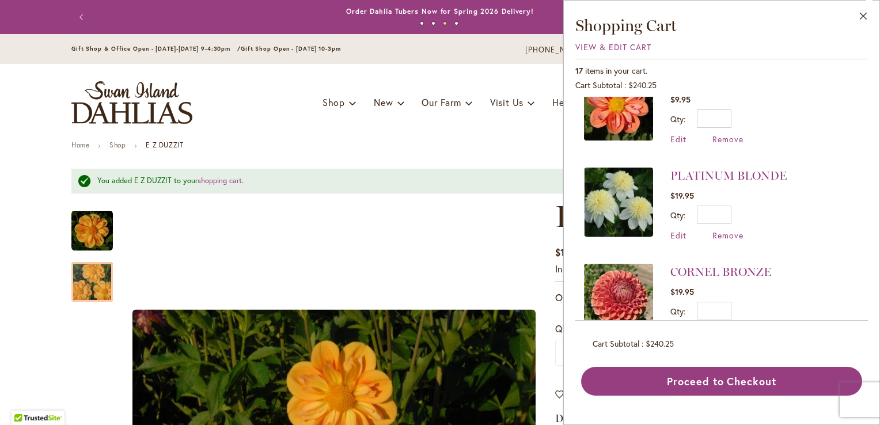
click at [412, 144] on ul "Home Shop E Z DUZZIT" at bounding box center [440, 146] width 738 height 10
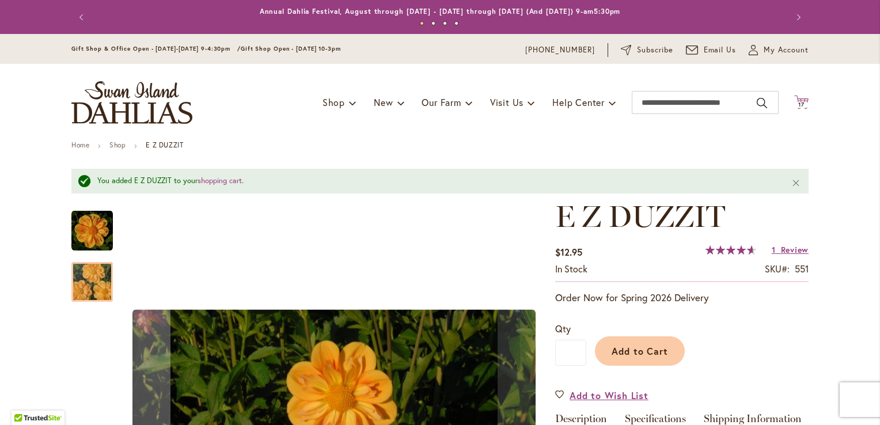
click at [800, 106] on span "17" at bounding box center [802, 104] width 6 height 7
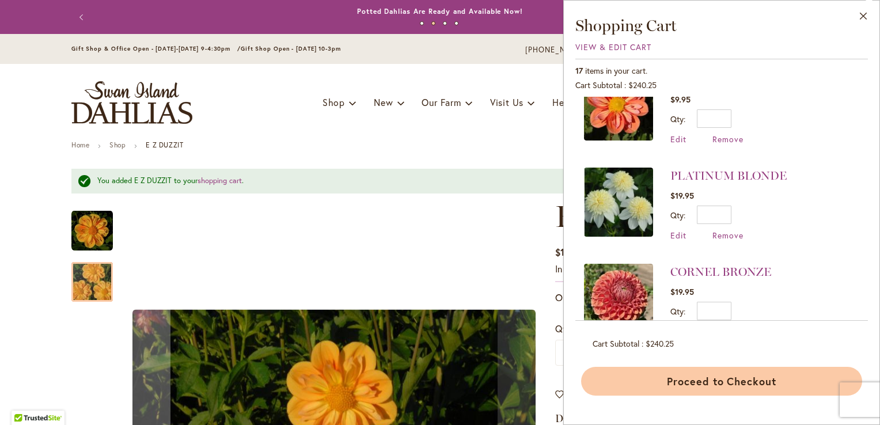
click at [656, 379] on button "Proceed to Checkout" at bounding box center [721, 381] width 281 height 29
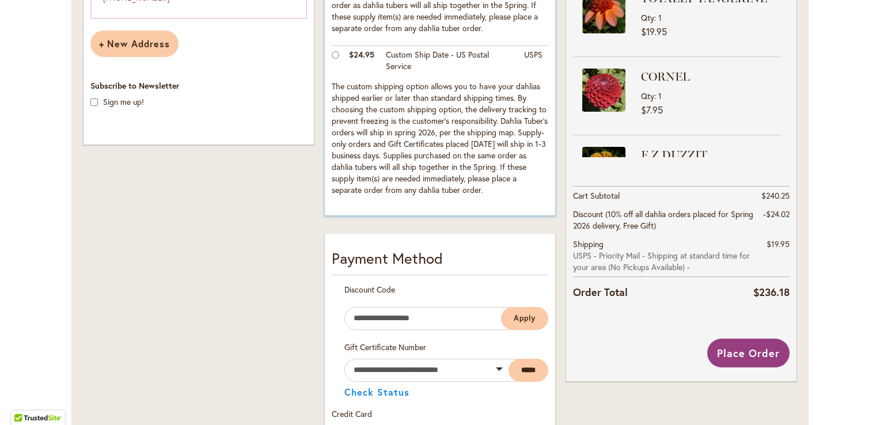
scroll to position [454, 0]
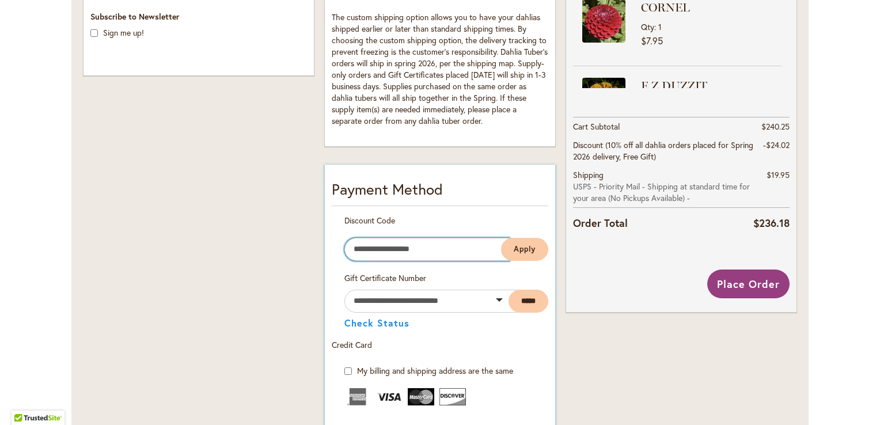
click at [384, 248] on input "Enter discount code" at bounding box center [427, 249] width 165 height 23
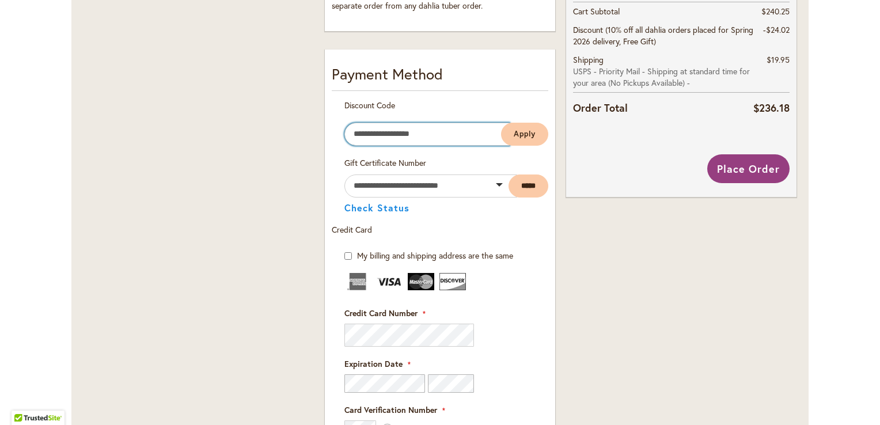
scroll to position [685, 0]
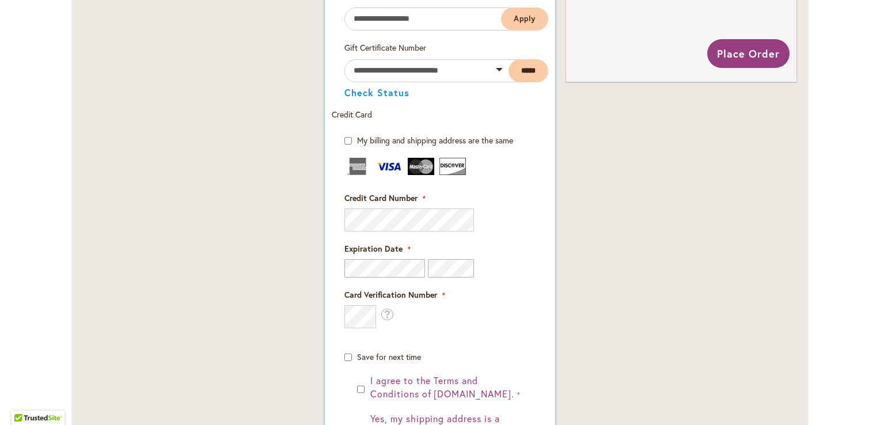
click at [498, 342] on div "Save for next time" at bounding box center [440, 351] width 191 height 23
click at [499, 331] on fieldset "Credit Card Information Credit Card Number" at bounding box center [440, 260] width 191 height 205
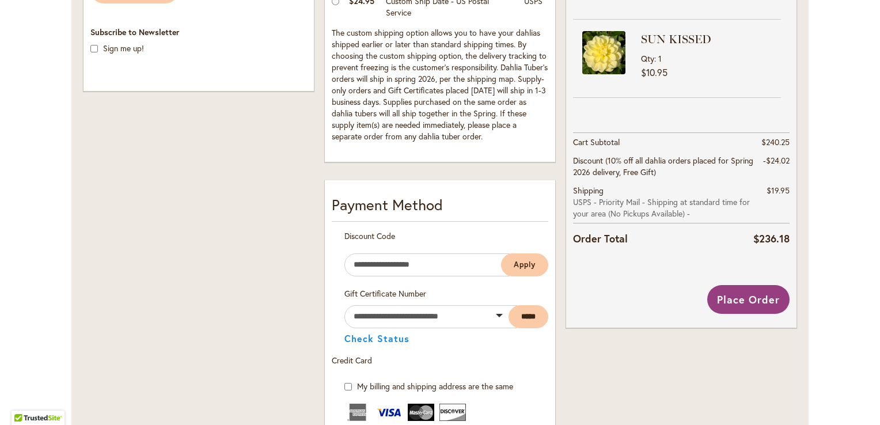
scroll to position [442, 0]
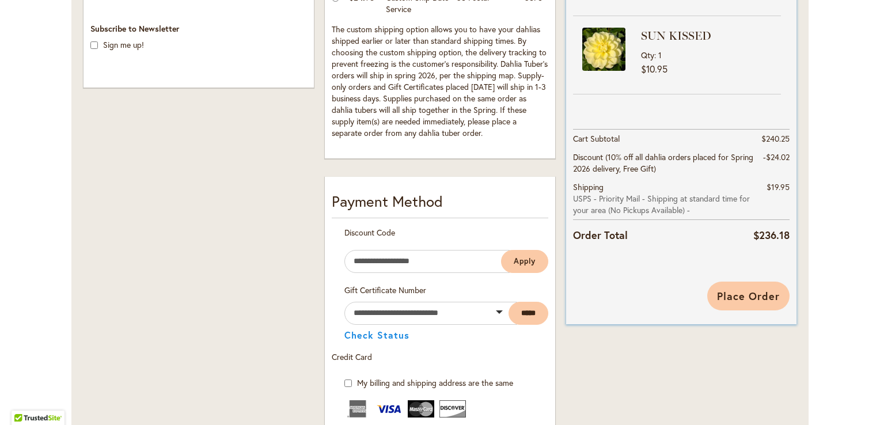
click at [732, 296] on span "Place Order" at bounding box center [748, 296] width 63 height 14
